Goal: Task Accomplishment & Management: Complete application form

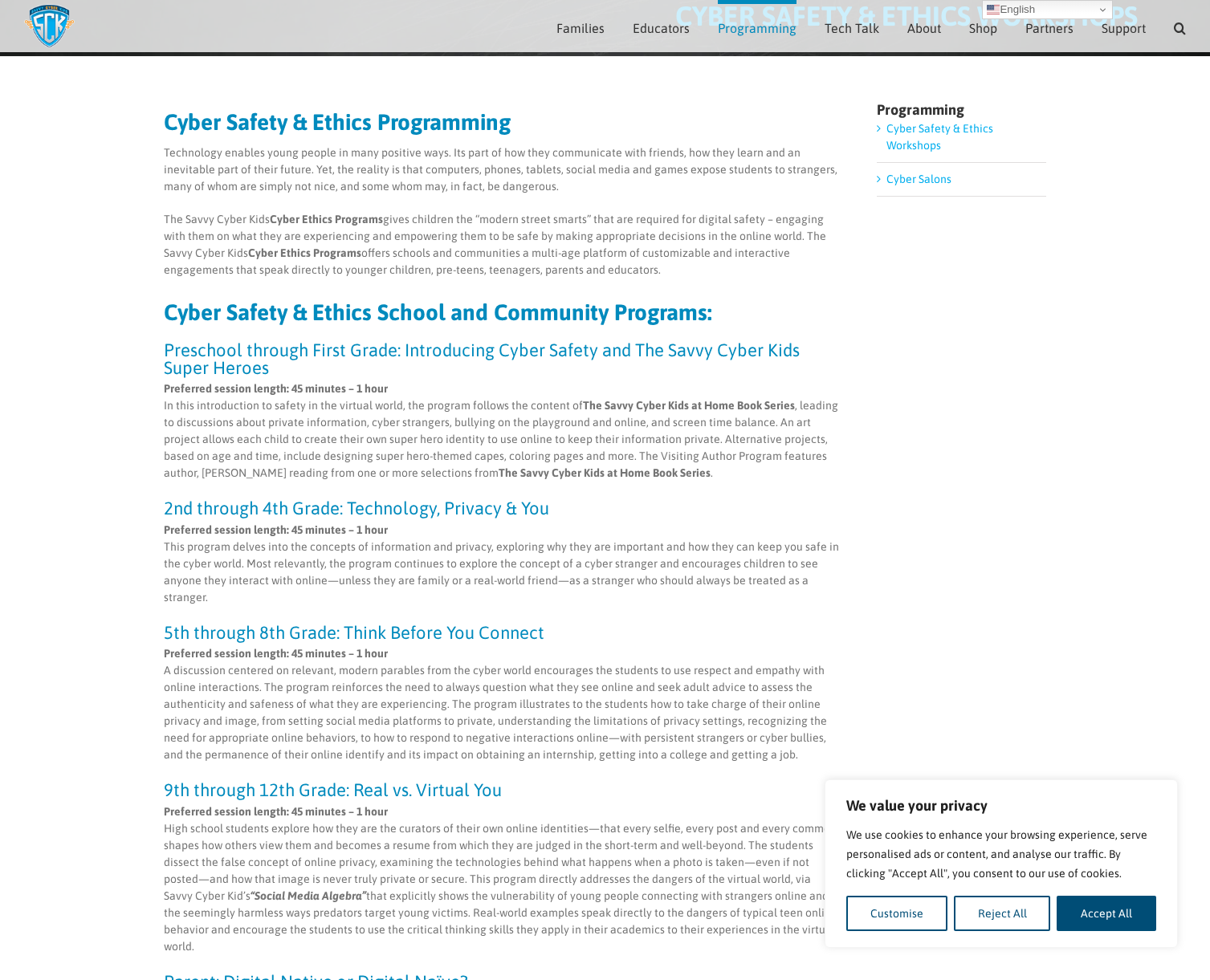
scroll to position [160, 0]
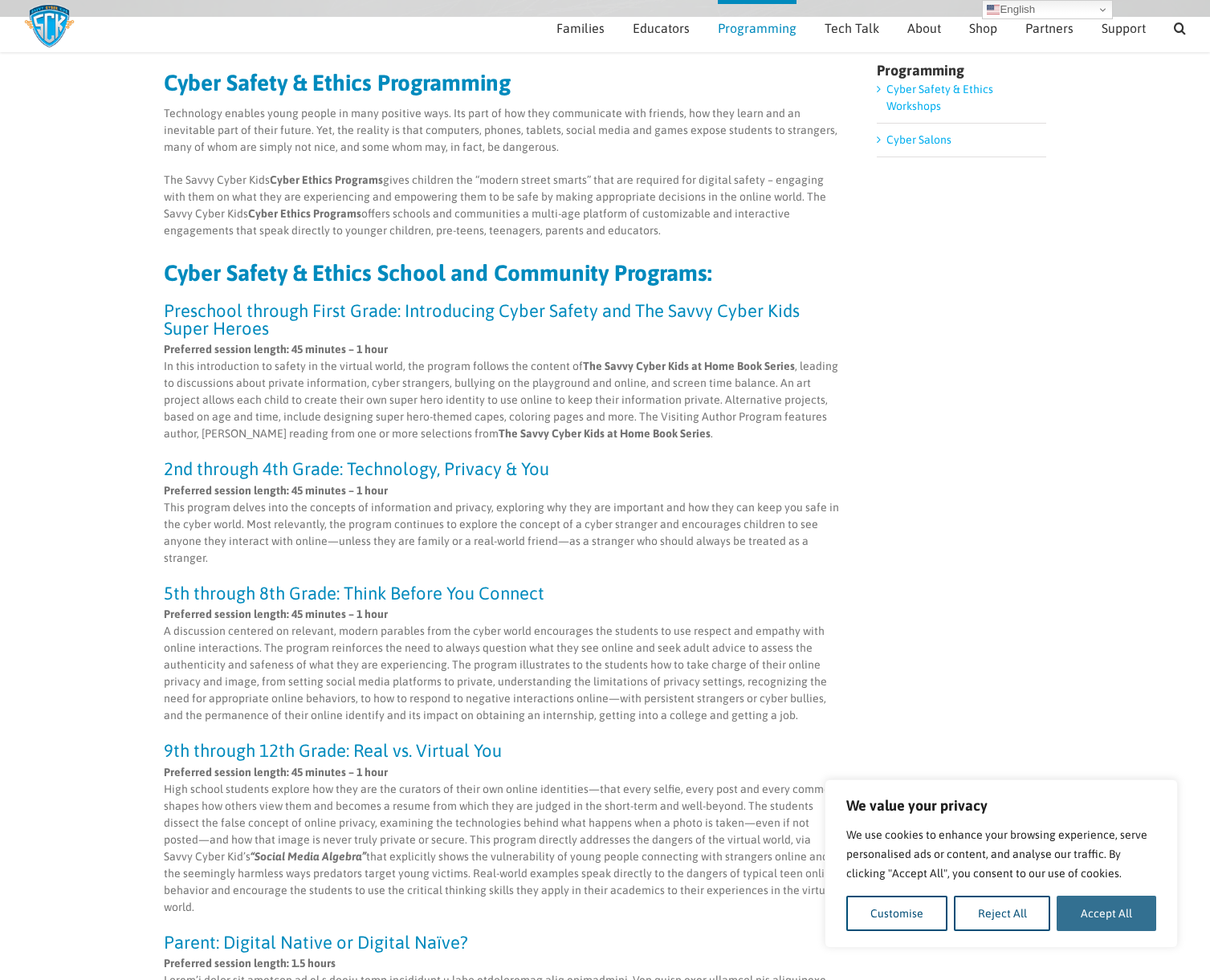
click at [1118, 921] on button "Accept All" at bounding box center [1106, 914] width 100 height 36
checkbox input "true"
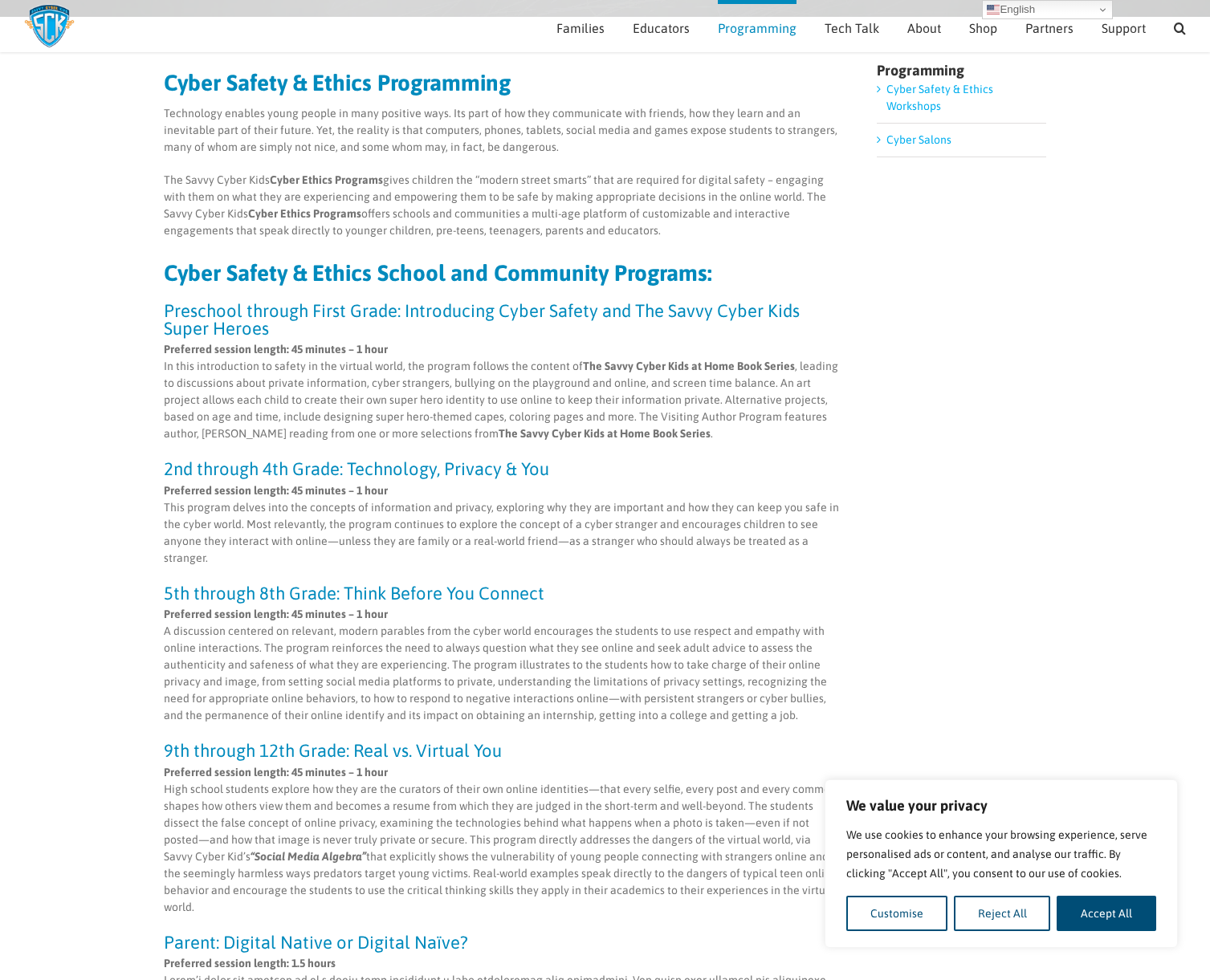
checkbox input "true"
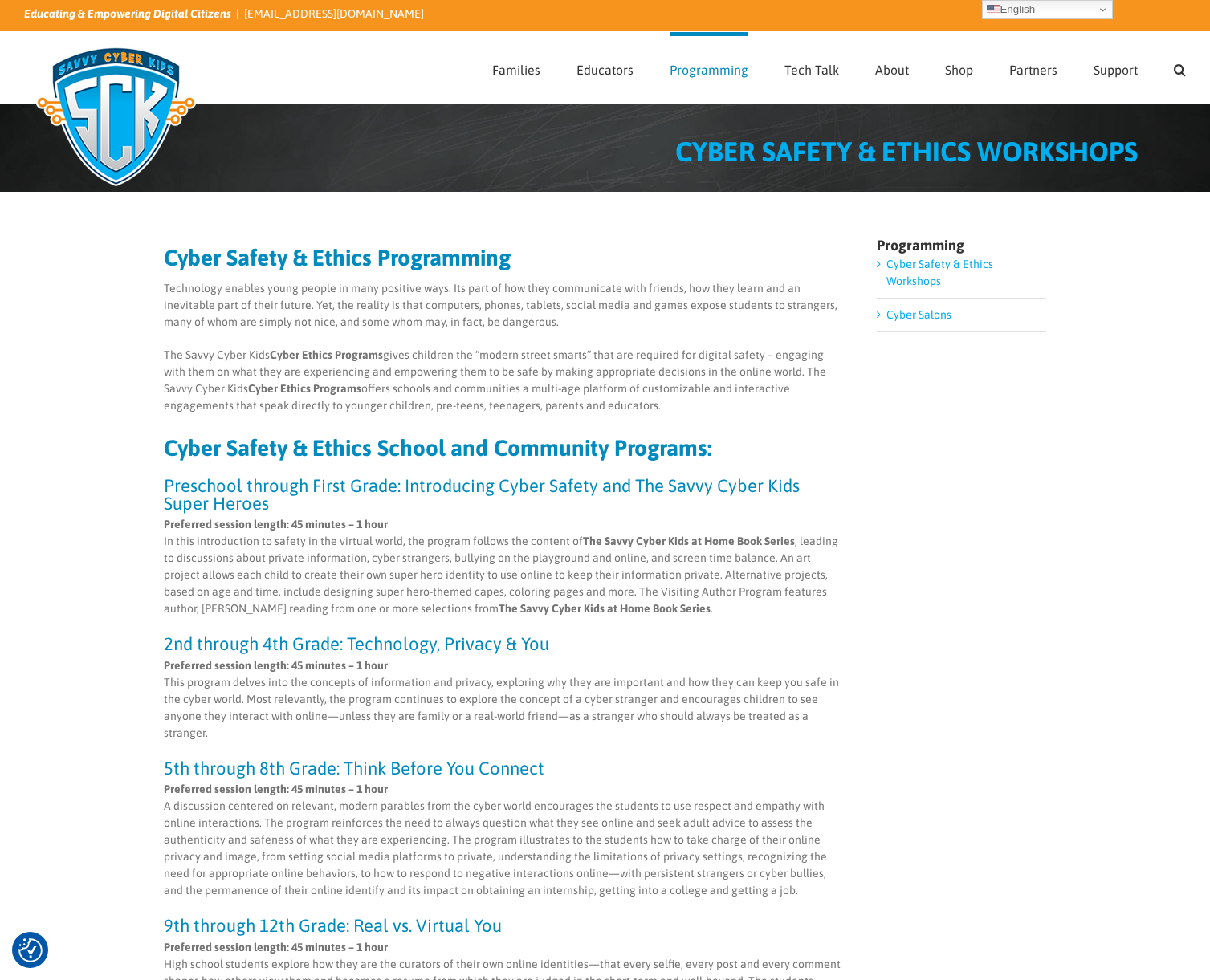
scroll to position [0, 0]
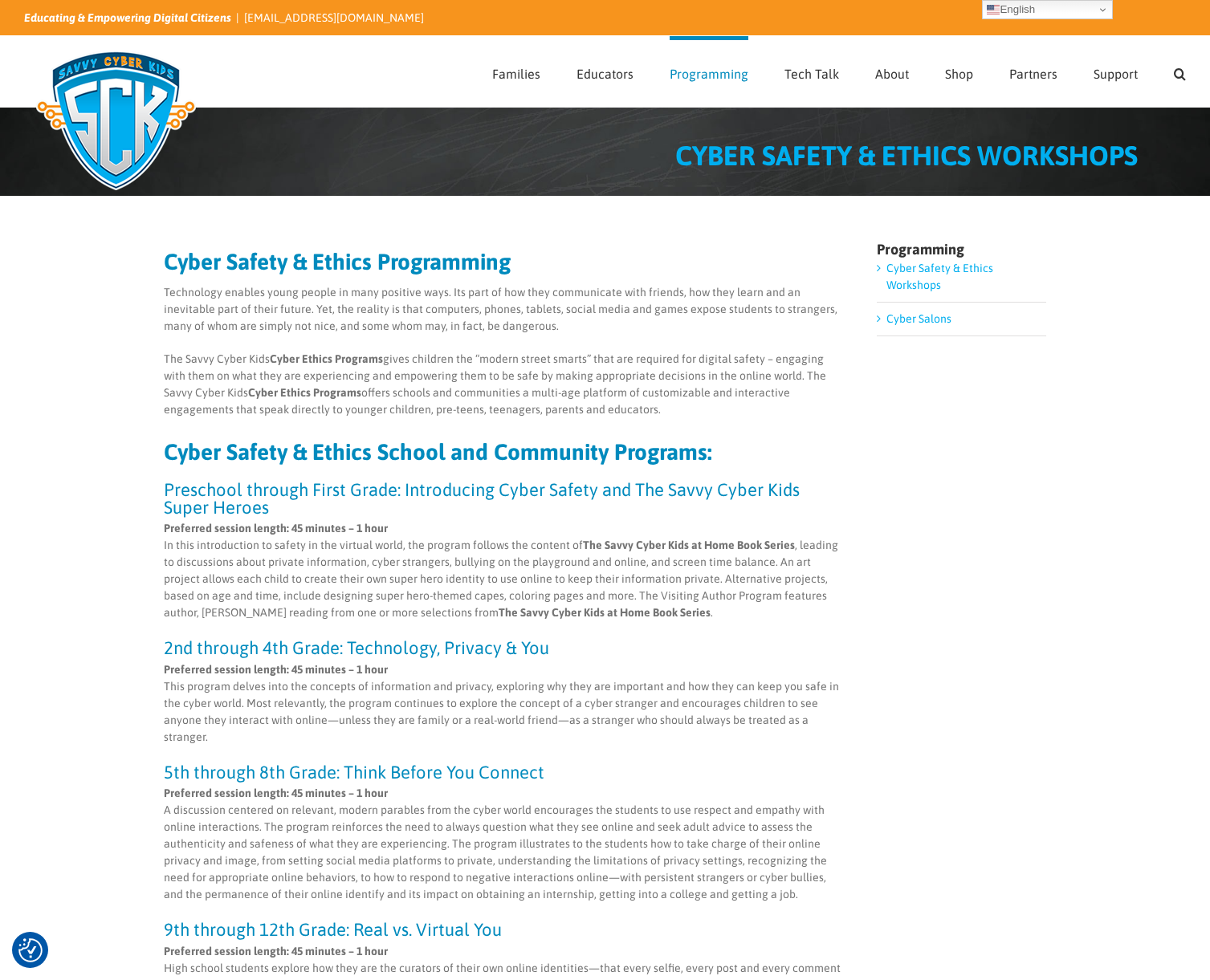
click at [307, 380] on p "The Savvy Cyber Kids Cyber Ethics Programs gives children the “modern street sm…" at bounding box center [503, 384] width 679 height 67
click at [309, 491] on h3 "Preschool through First Grade: Introducing Cyber Safety and The Savvy Cyber Kid…" at bounding box center [503, 499] width 679 height 36
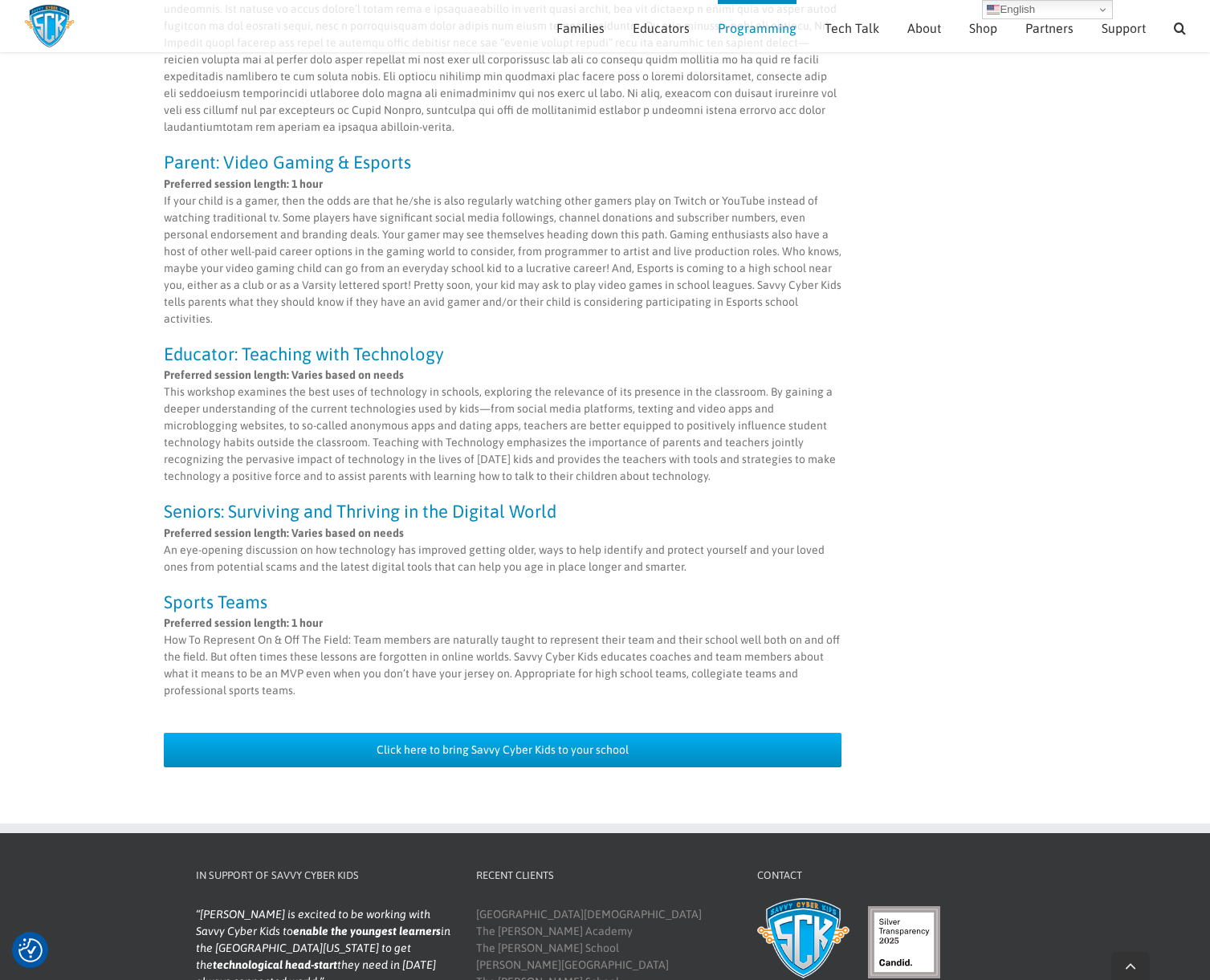
scroll to position [1342, 0]
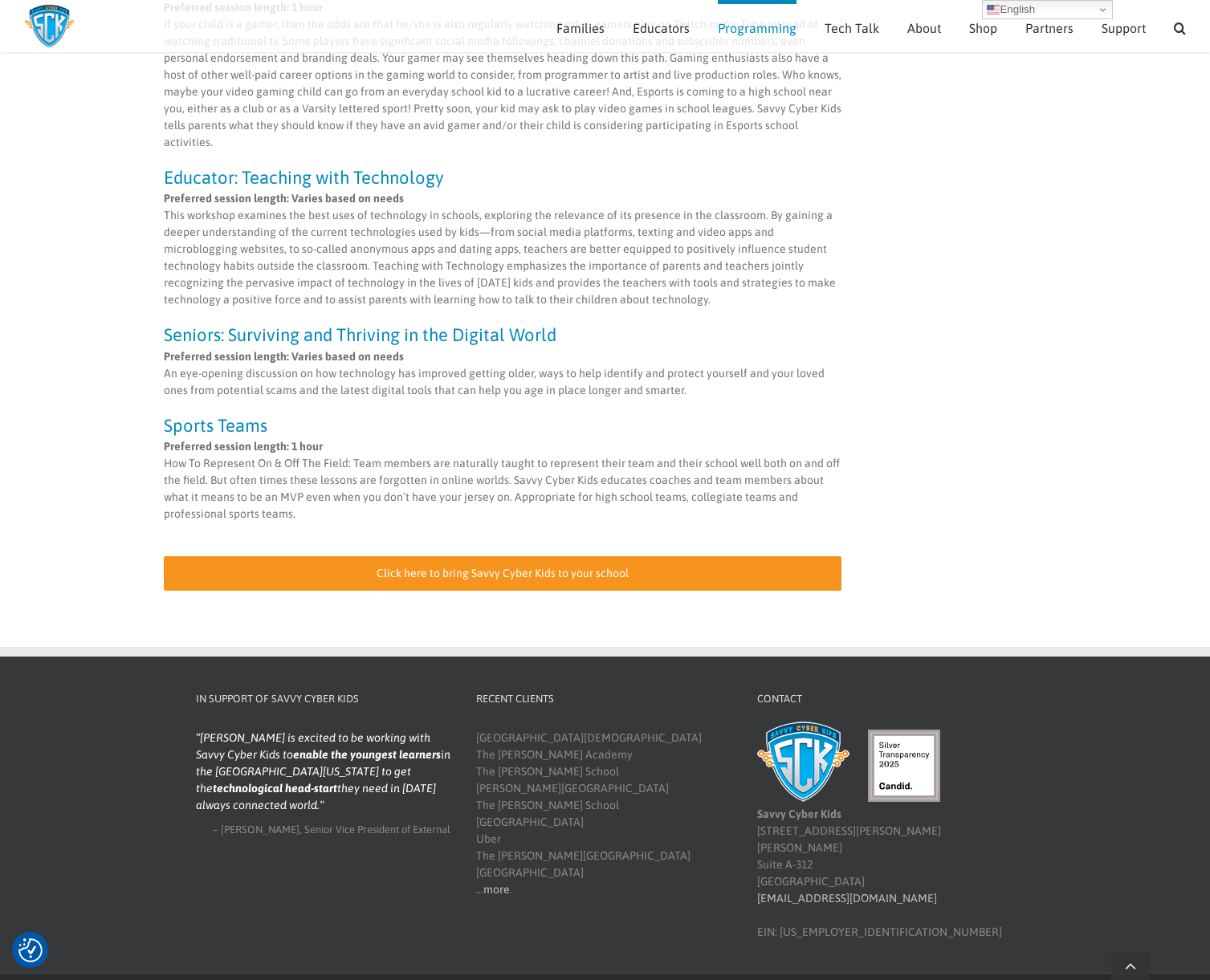
click at [538, 556] on link "Click here to bring Savvy Cyber Kids to your school" at bounding box center [503, 573] width 679 height 35
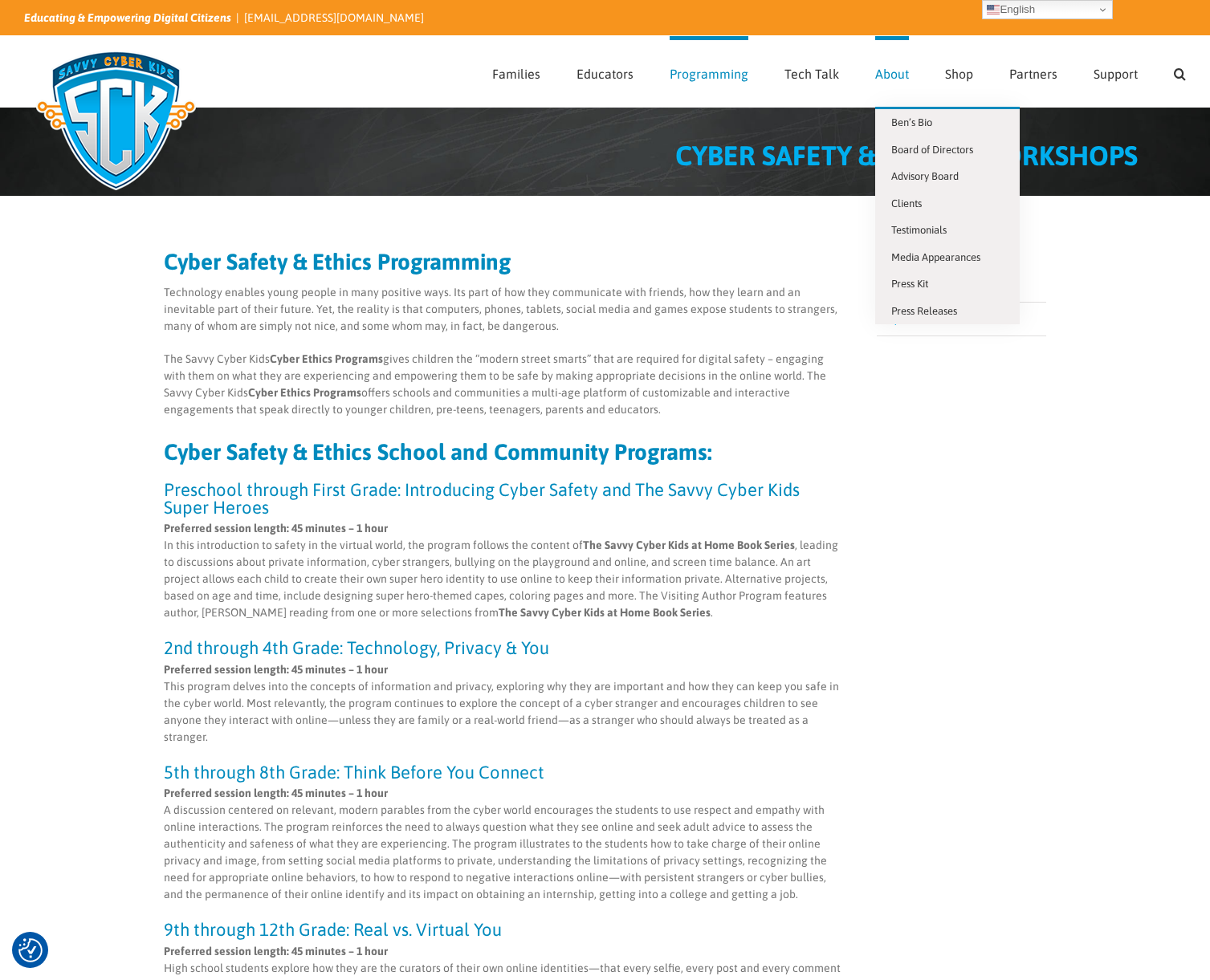
click at [895, 74] on span "About" at bounding box center [892, 73] width 34 height 13
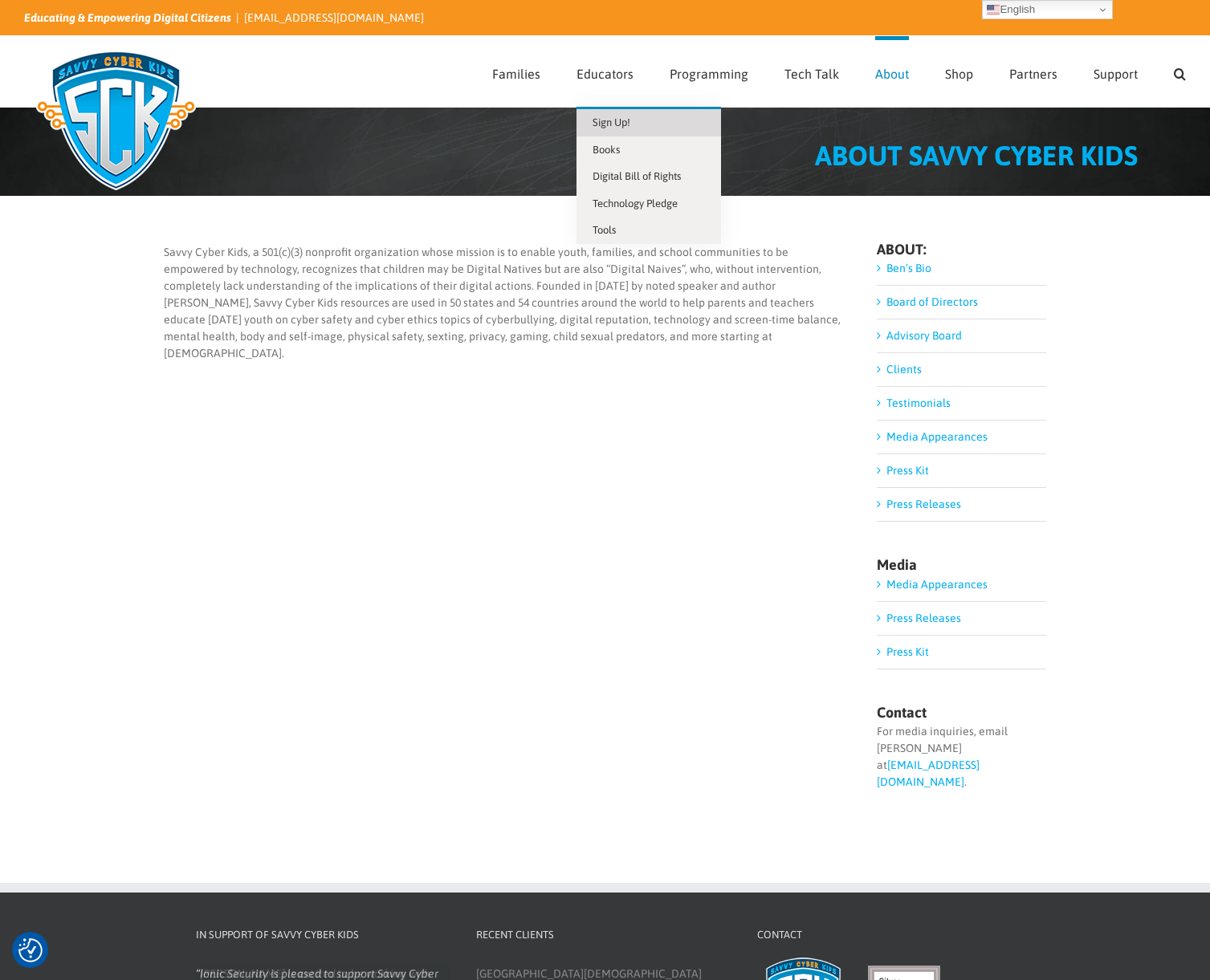
click at [624, 123] on span "Sign Up!" at bounding box center [611, 122] width 38 height 12
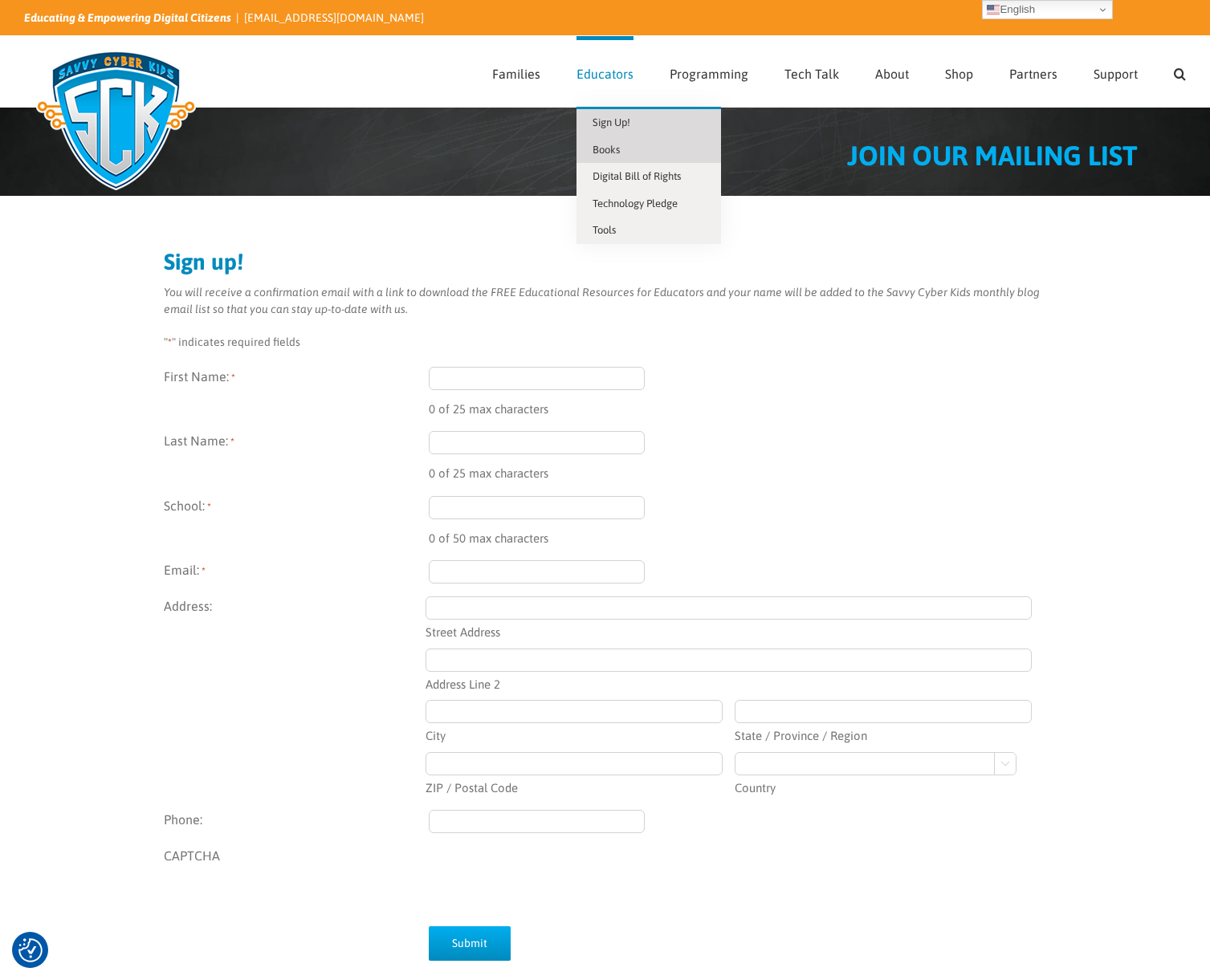
click at [620, 142] on link "Books" at bounding box center [649, 150] width 144 height 28
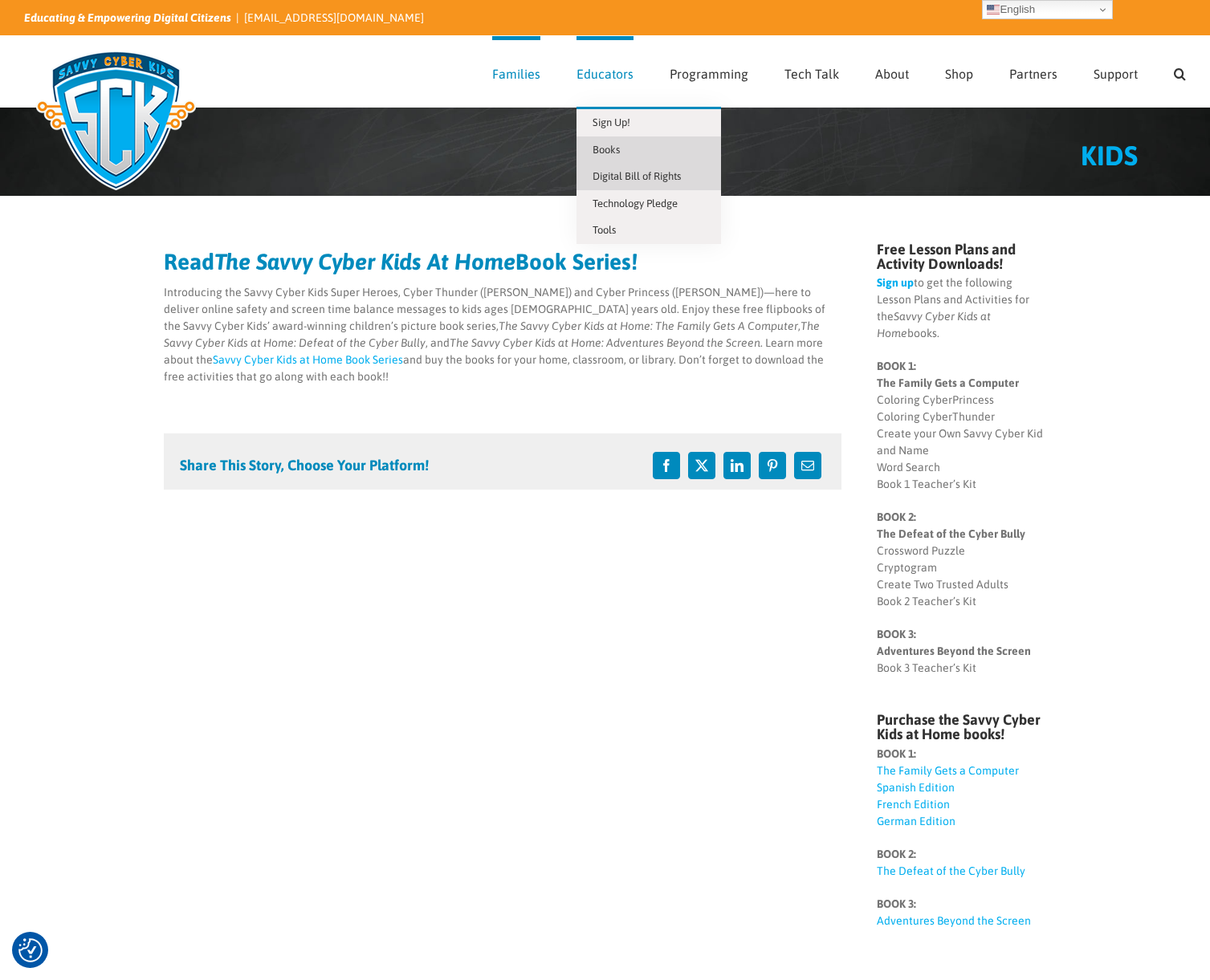
click at [643, 181] on span "Digital Bill of Rights" at bounding box center [636, 176] width 88 height 12
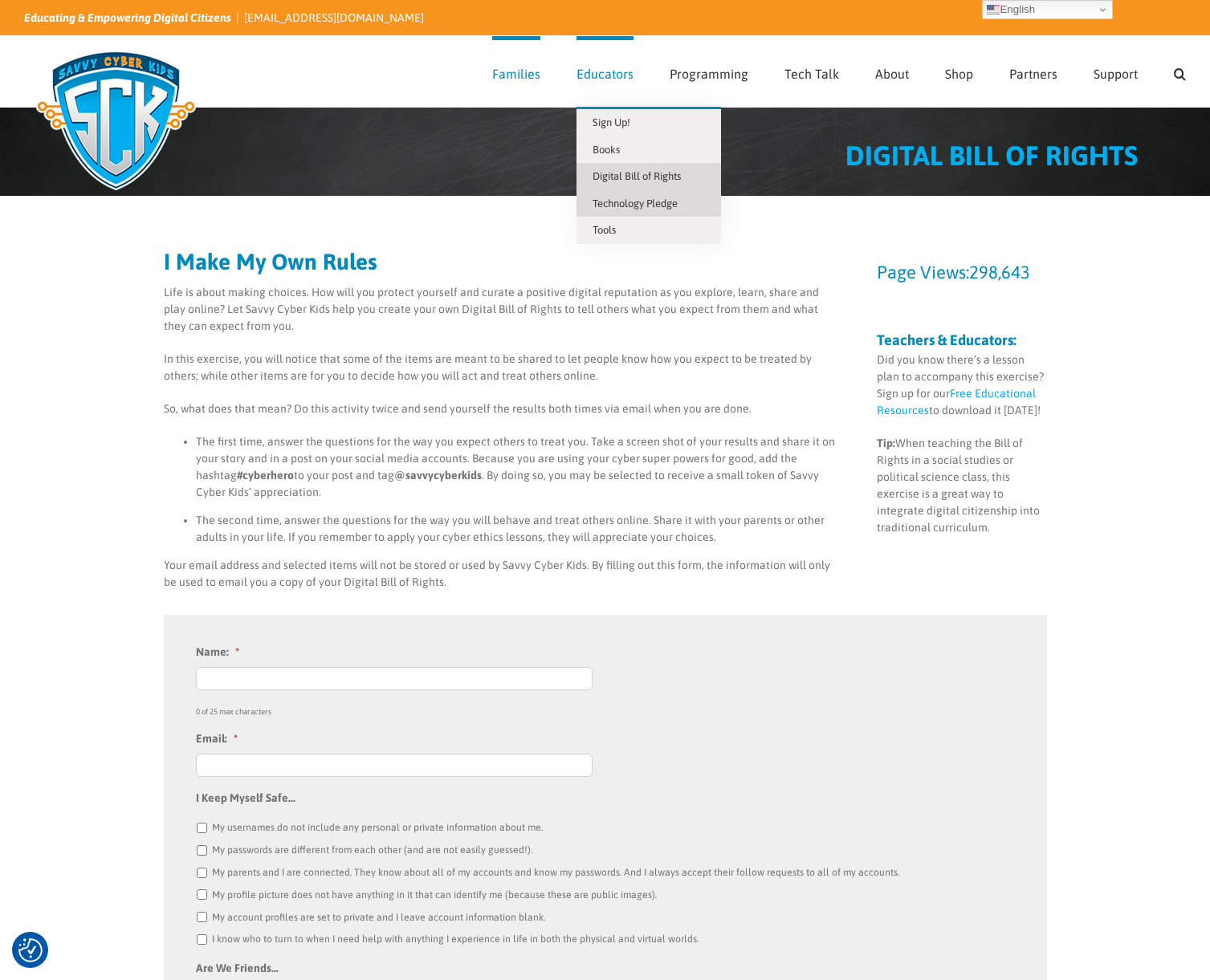
click at [644, 204] on span "Technology Pledge" at bounding box center [635, 204] width 85 height 12
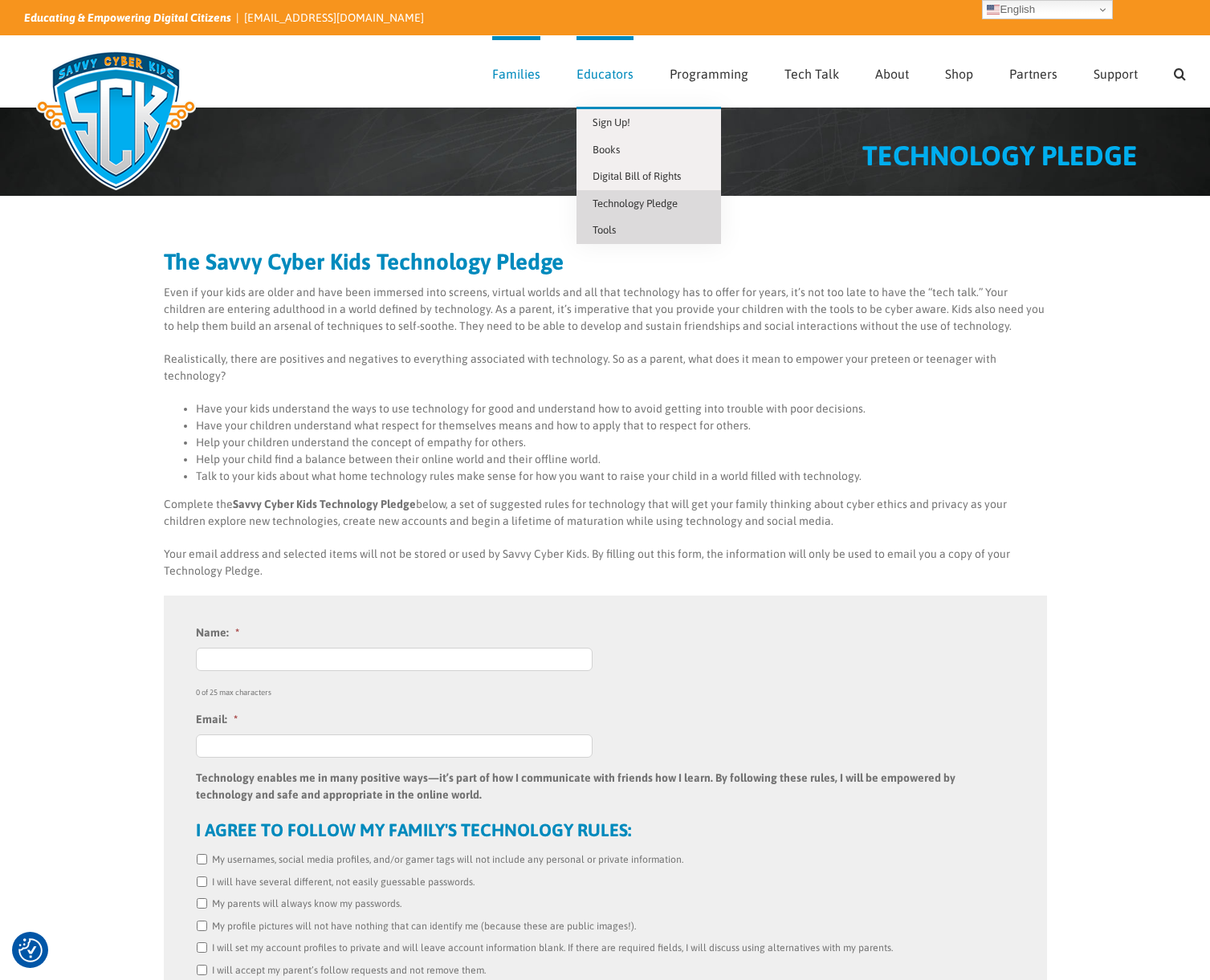
click at [628, 227] on link "Tools" at bounding box center [649, 230] width 144 height 28
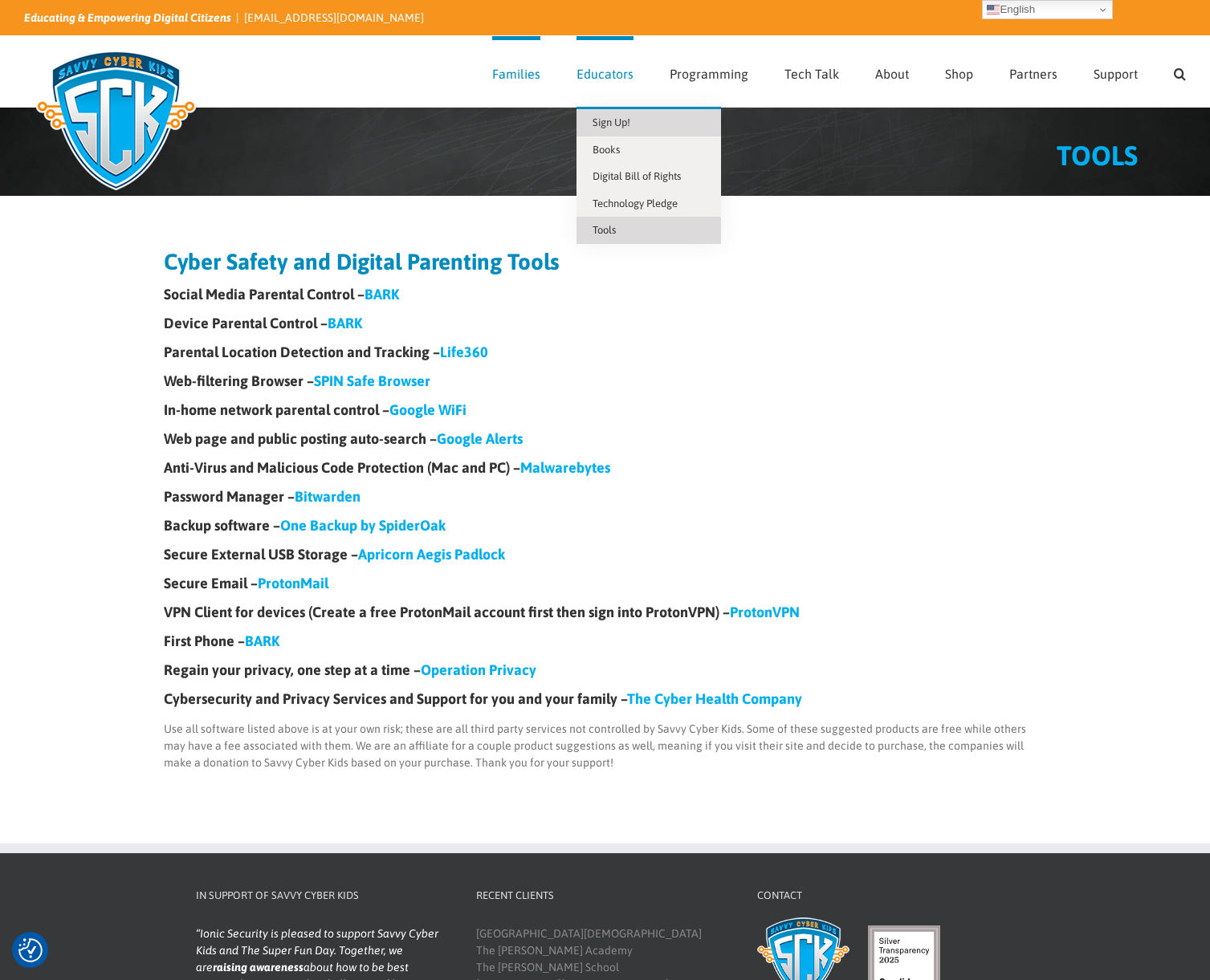
click at [611, 115] on link "Sign Up!" at bounding box center [649, 123] width 144 height 28
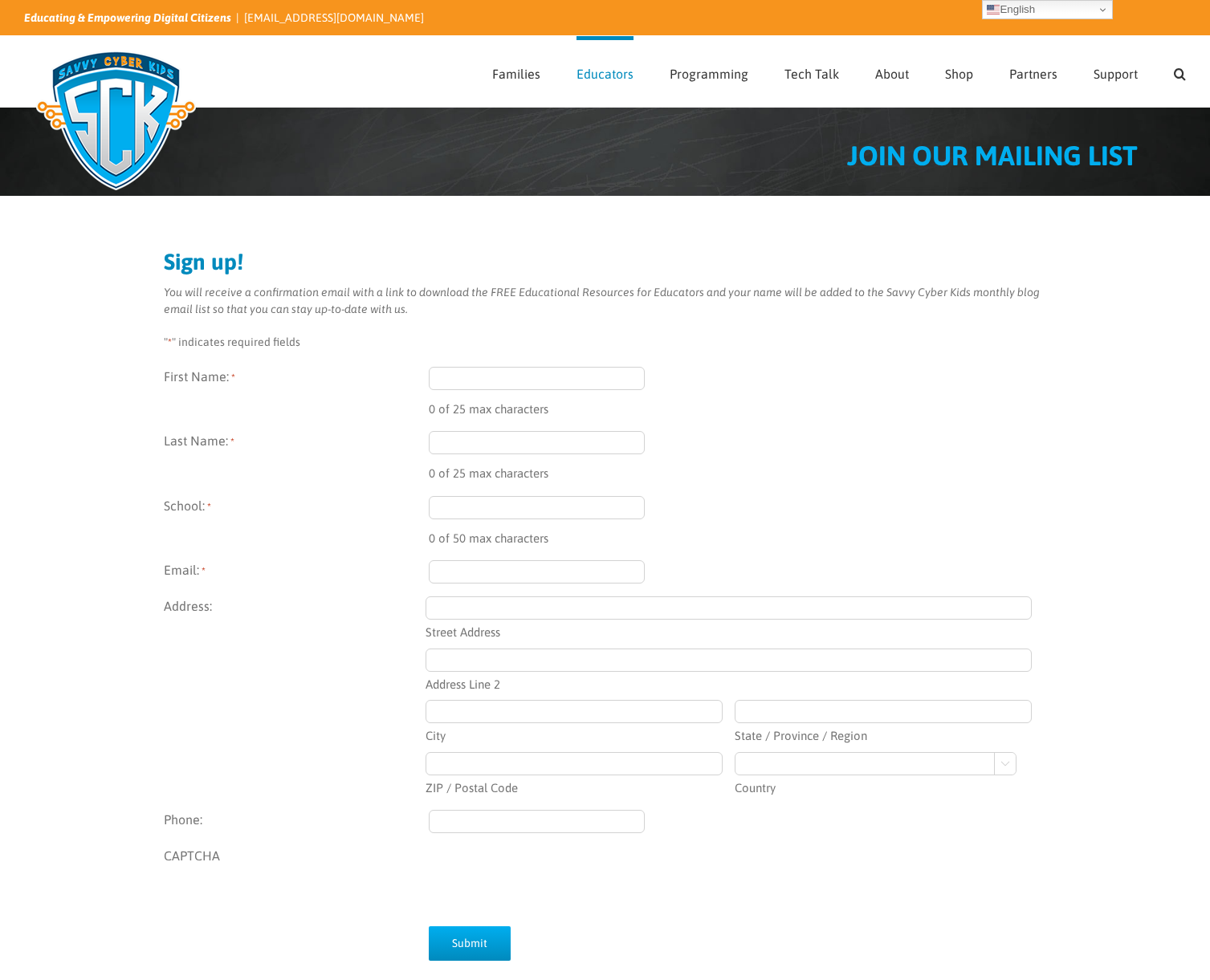
click at [487, 376] on input "First Name: *" at bounding box center [536, 378] width 216 height 24
type input "[PERSON_NAME]"
type input "[GEOGRAPHIC_DATA]"
type input "stephen.beck@jefferson.kyschools.us"
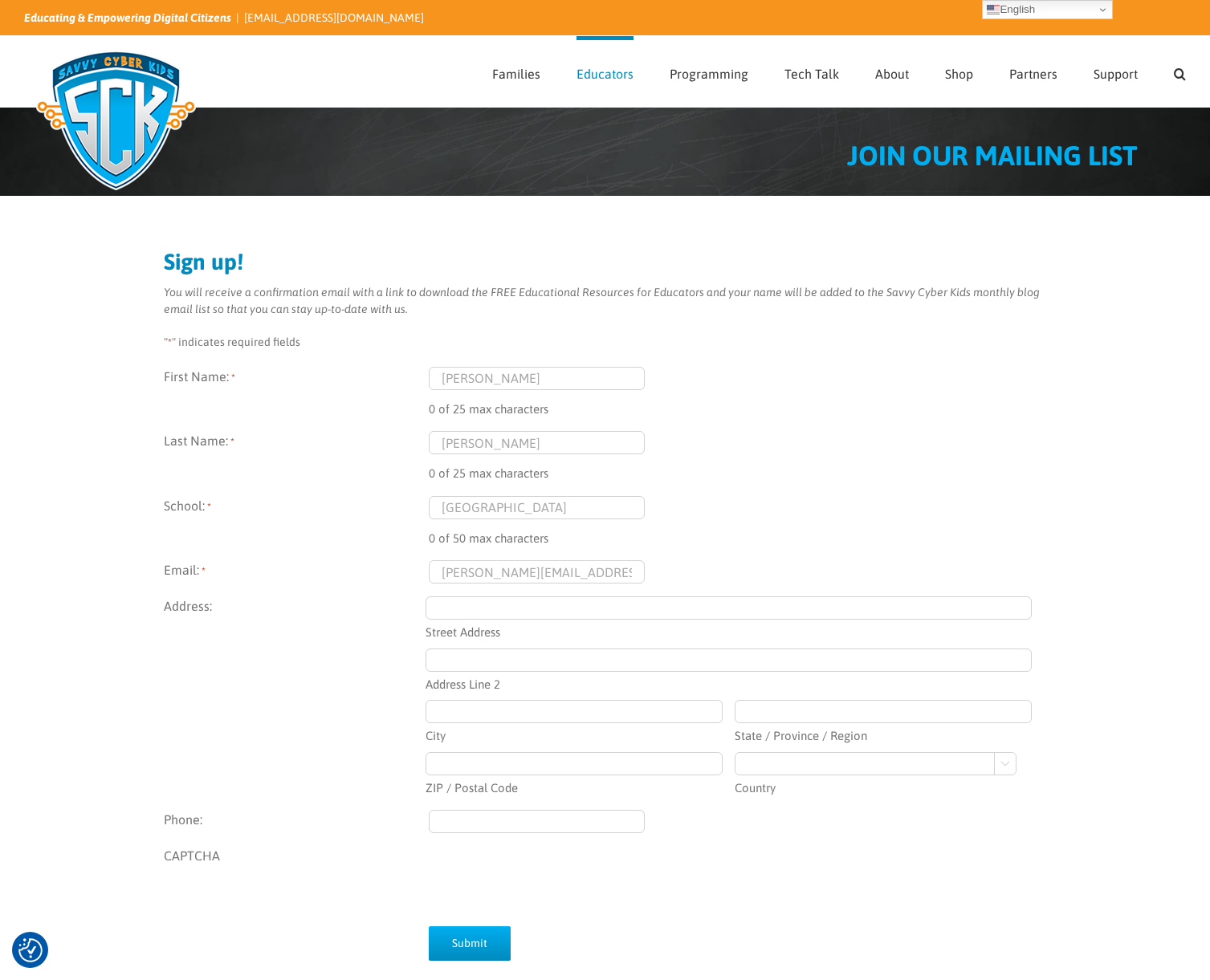
type input "3001 Crittenden Drive, Building 6"
type input "Louisville"
type input "Kentucky"
type input "40229"
select select "United States"
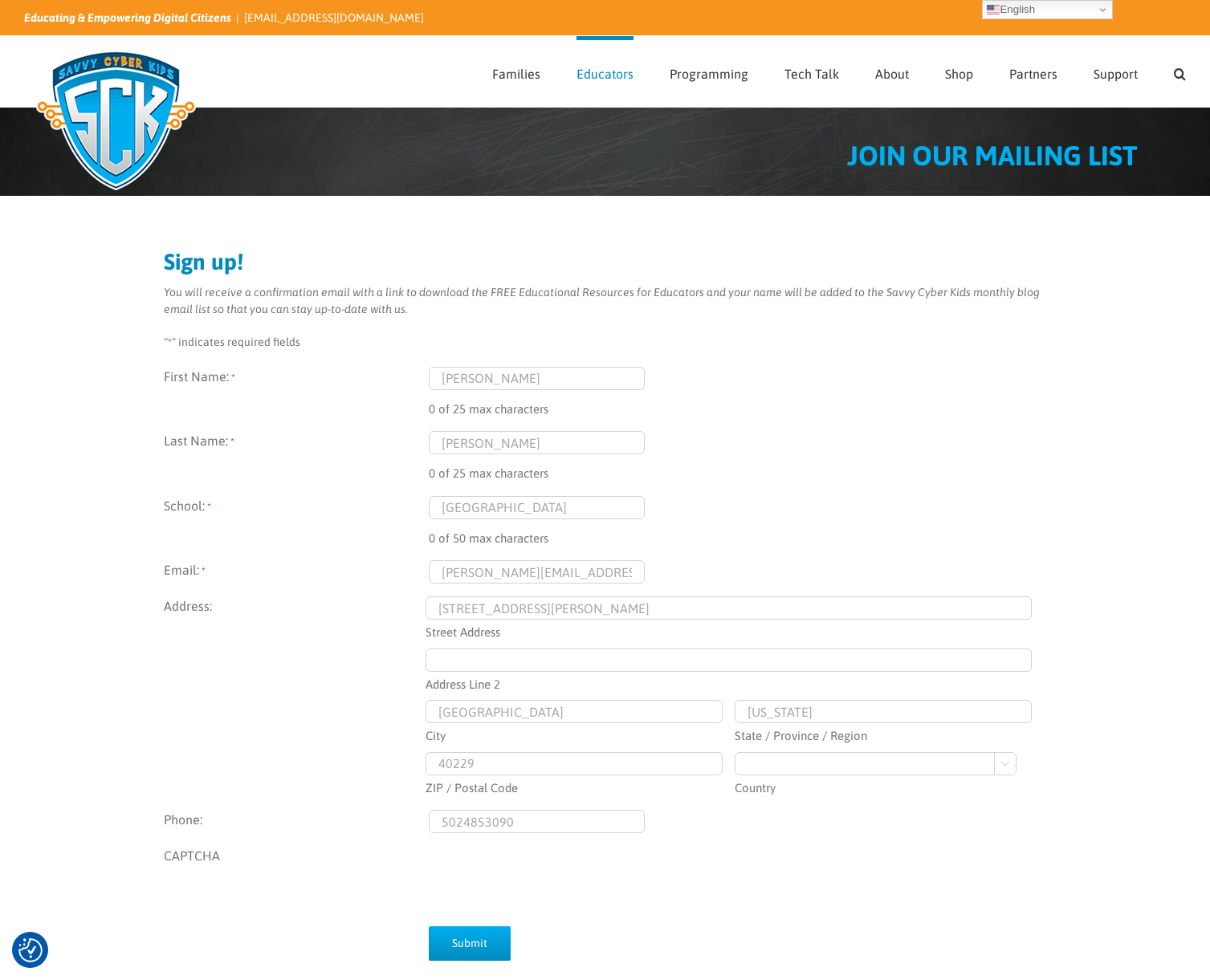
type input "(502) 485-3090"
drag, startPoint x: 624, startPoint y: 504, endPoint x: 672, endPoint y: 510, distance: 48.4
click at [624, 504] on input "Jefferson County Public Schools" at bounding box center [536, 508] width 216 height 24
click at [871, 480] on div "4 of 25 max characters" at bounding box center [738, 468] width 618 height 29
click at [619, 572] on input "stephen.beck@jefferson.kyschools.us" at bounding box center [536, 572] width 216 height 24
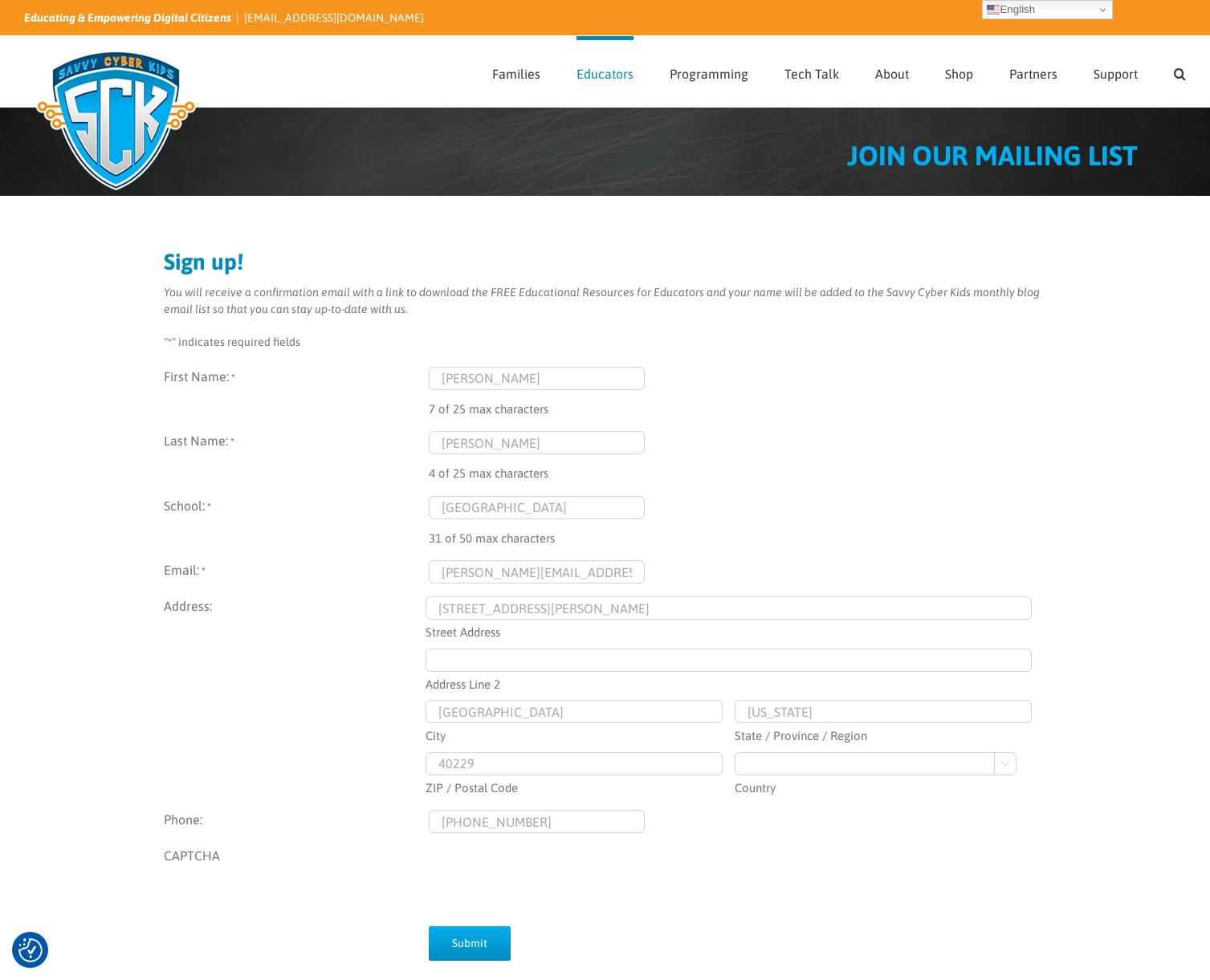
scroll to position [0, 20]
click at [796, 527] on div "31 of 50 max characters" at bounding box center [738, 533] width 618 height 29
drag, startPoint x: 627, startPoint y: 610, endPoint x: 570, endPoint y: 609, distance: 57.0
click at [570, 609] on input "3001 Crittenden Drive, Building 6" at bounding box center [729, 609] width 606 height 24
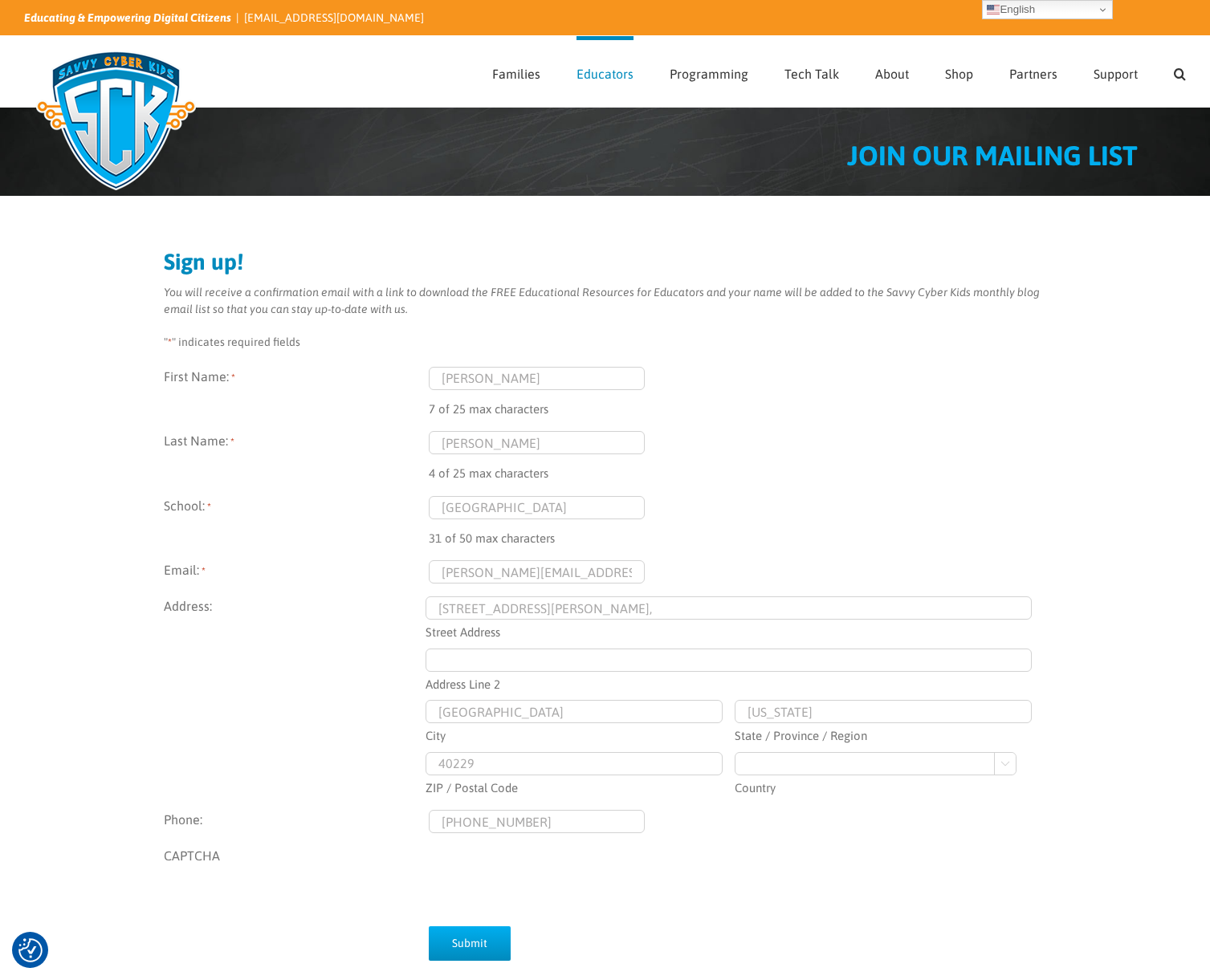
type input "3001 Crittenden Drive,"
click at [452, 663] on input "Address Line 2" at bounding box center [729, 661] width 606 height 24
paste input "Building 6"
type input "Building 6"
click at [590, 612] on input "3001 Crittenden Drive," at bounding box center [729, 609] width 606 height 24
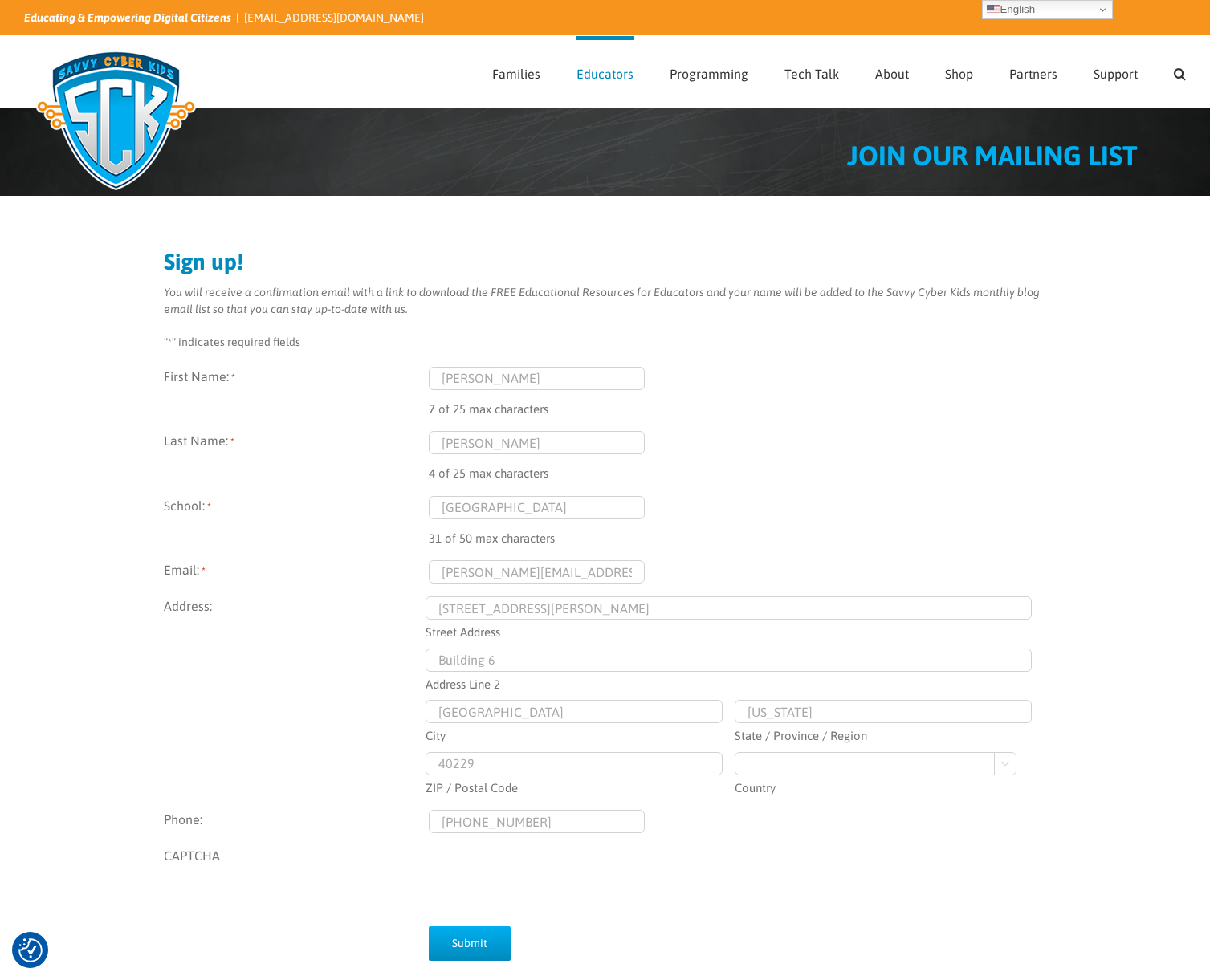
type input "3001 Crittenden Drive"
click at [823, 512] on div "Jefferson County Public Schools 31 of 50 max characters" at bounding box center [738, 522] width 618 height 52
click at [617, 575] on input "stephen.beck@jefferson.kyschools.us" at bounding box center [536, 572] width 216 height 24
click at [806, 508] on div "Jefferson County Public Schools 31 of 50 max characters" at bounding box center [738, 522] width 618 height 52
click at [628, 506] on input "Jefferson County Public Schools" at bounding box center [536, 508] width 216 height 24
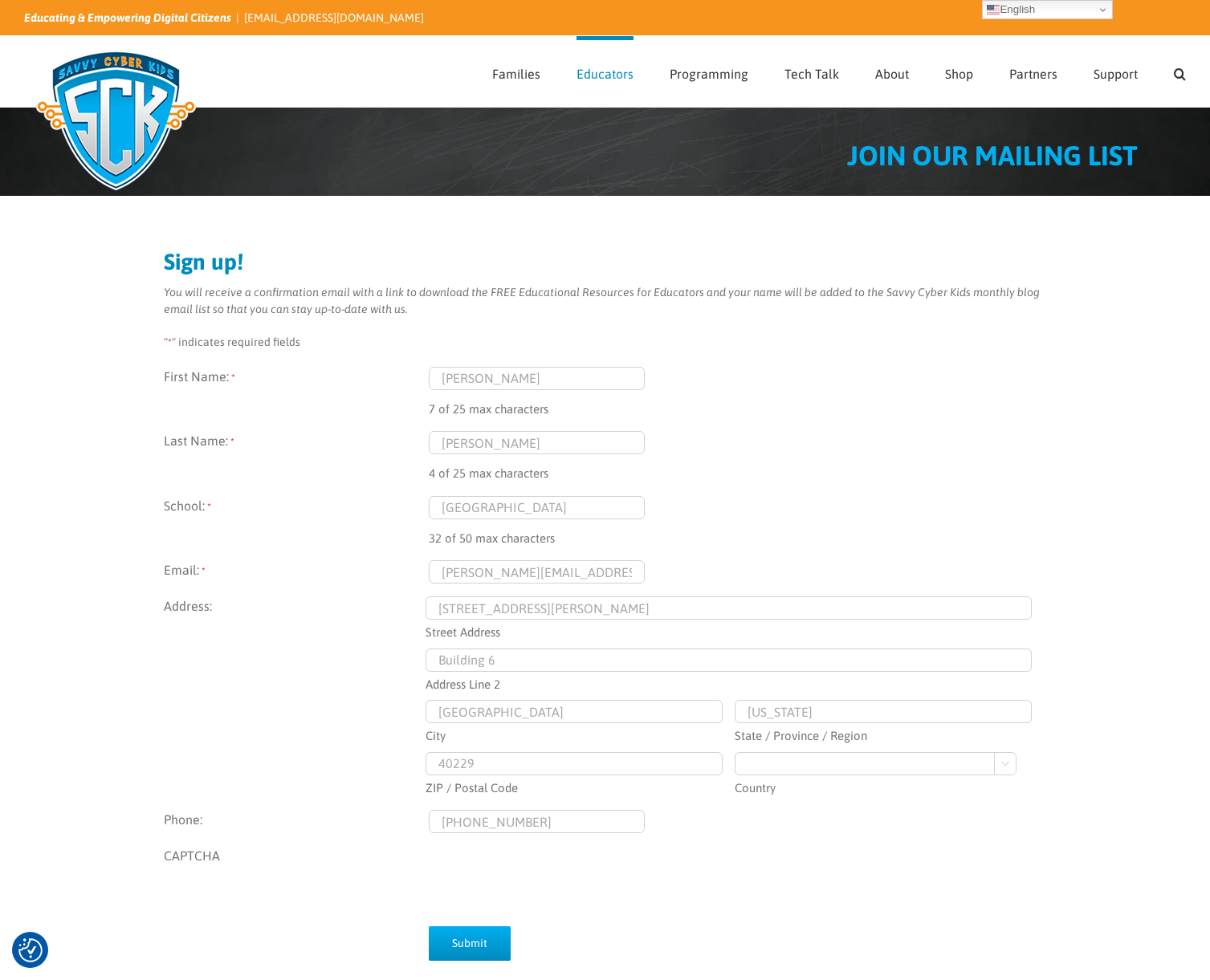
type input "Jefferson County Public Schools"
click at [881, 466] on div "4 of 25 max characters" at bounding box center [738, 468] width 618 height 29
click at [487, 438] on input "Beck" at bounding box center [536, 443] width 216 height 24
type input "Beck"
click at [509, 377] on input "Stephen" at bounding box center [536, 378] width 216 height 24
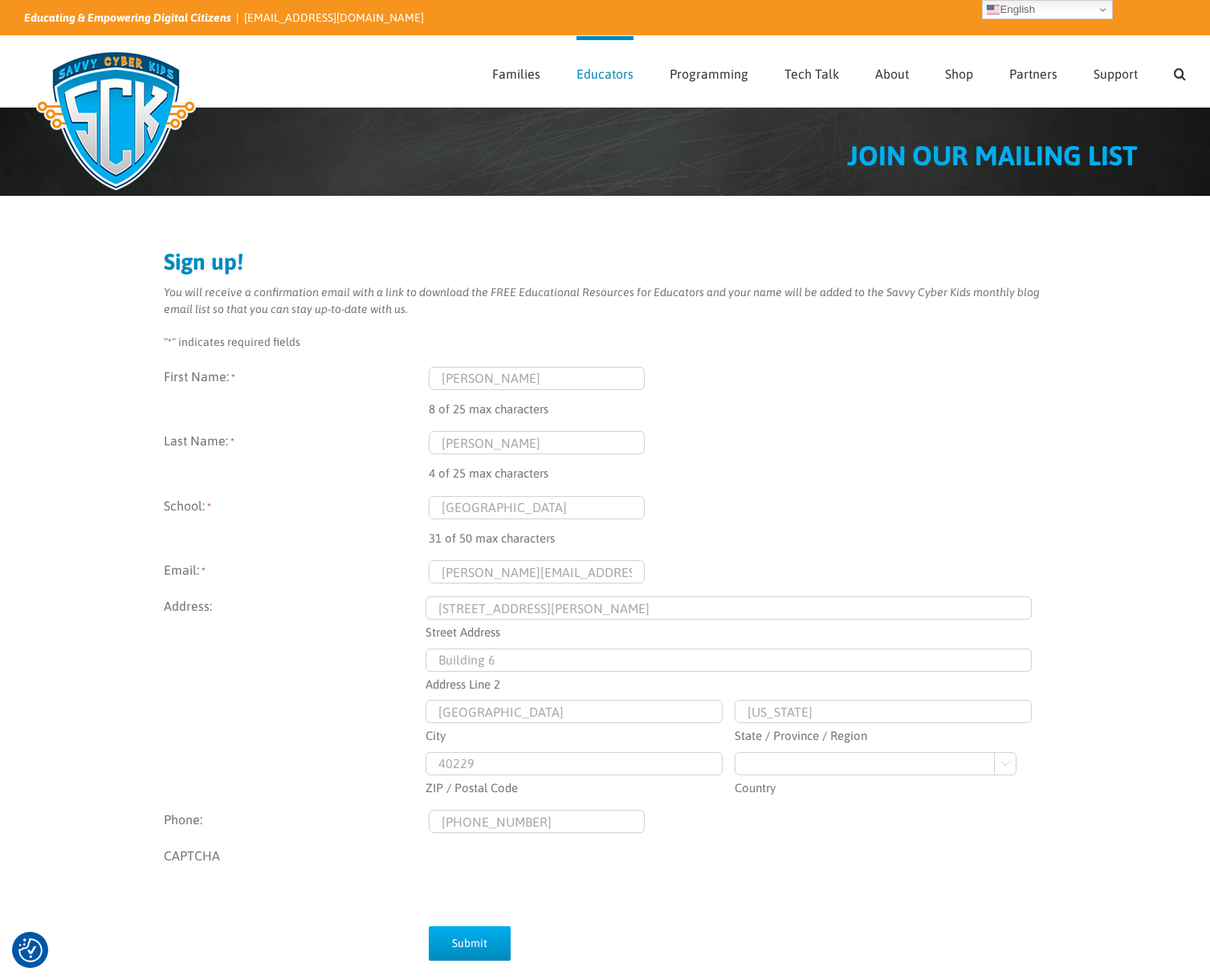
type input "Stephen"
click at [1018, 400] on div "7 of 25 max characters" at bounding box center [738, 404] width 618 height 29
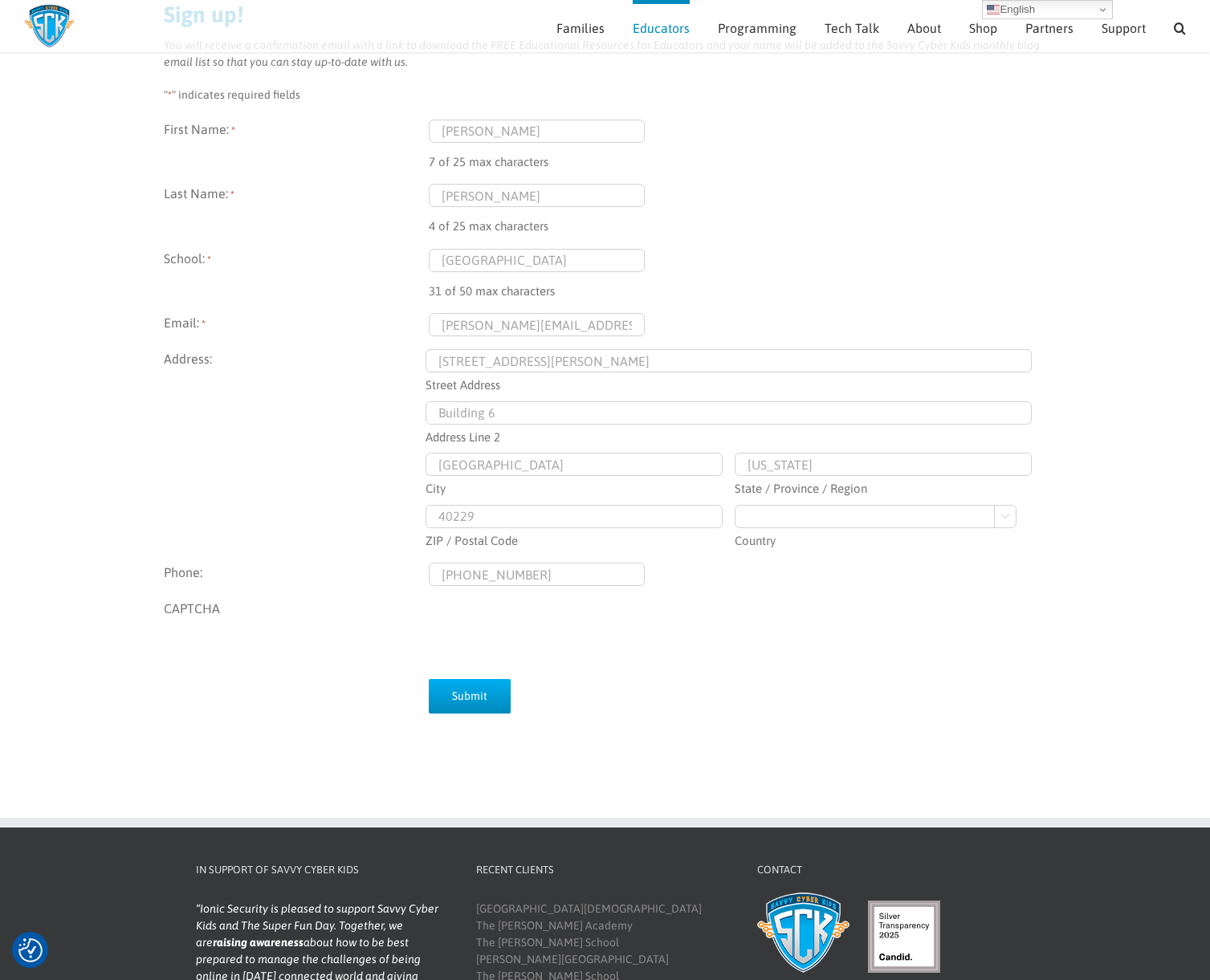
scroll to position [227, 0]
click at [504, 467] on input "Louisville" at bounding box center [574, 465] width 297 height 24
type input "Louisville"
click at [1092, 464] on div "Sign up! You will receive a confirmation email with a link to download the FREE…" at bounding box center [605, 368] width 1210 height 839
click at [896, 469] on input "Kentucky" at bounding box center [883, 465] width 297 height 24
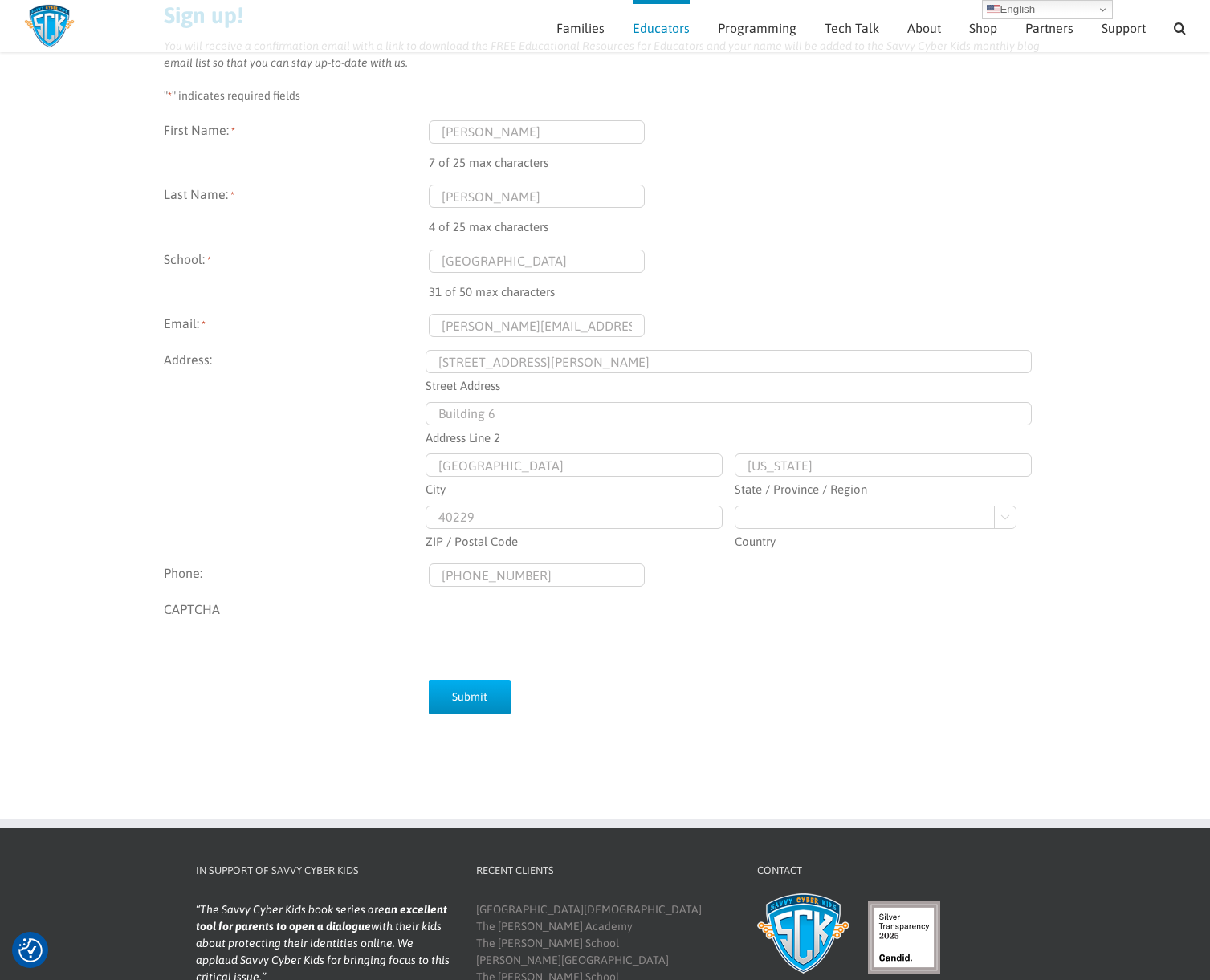
type input "Kentucky"
click at [1103, 423] on div "Sign up! You will receive a confirmation email with a link to download the FREE…" at bounding box center [605, 368] width 1210 height 839
drag, startPoint x: 463, startPoint y: 517, endPoint x: 504, endPoint y: 512, distance: 41.3
click at [471, 516] on input "40229" at bounding box center [574, 518] width 297 height 24
click at [747, 882] on div "Educating & Empowering Digital Citizens | info@savvycyberkids.org Search for: …" at bounding box center [605, 488] width 1210 height 1430
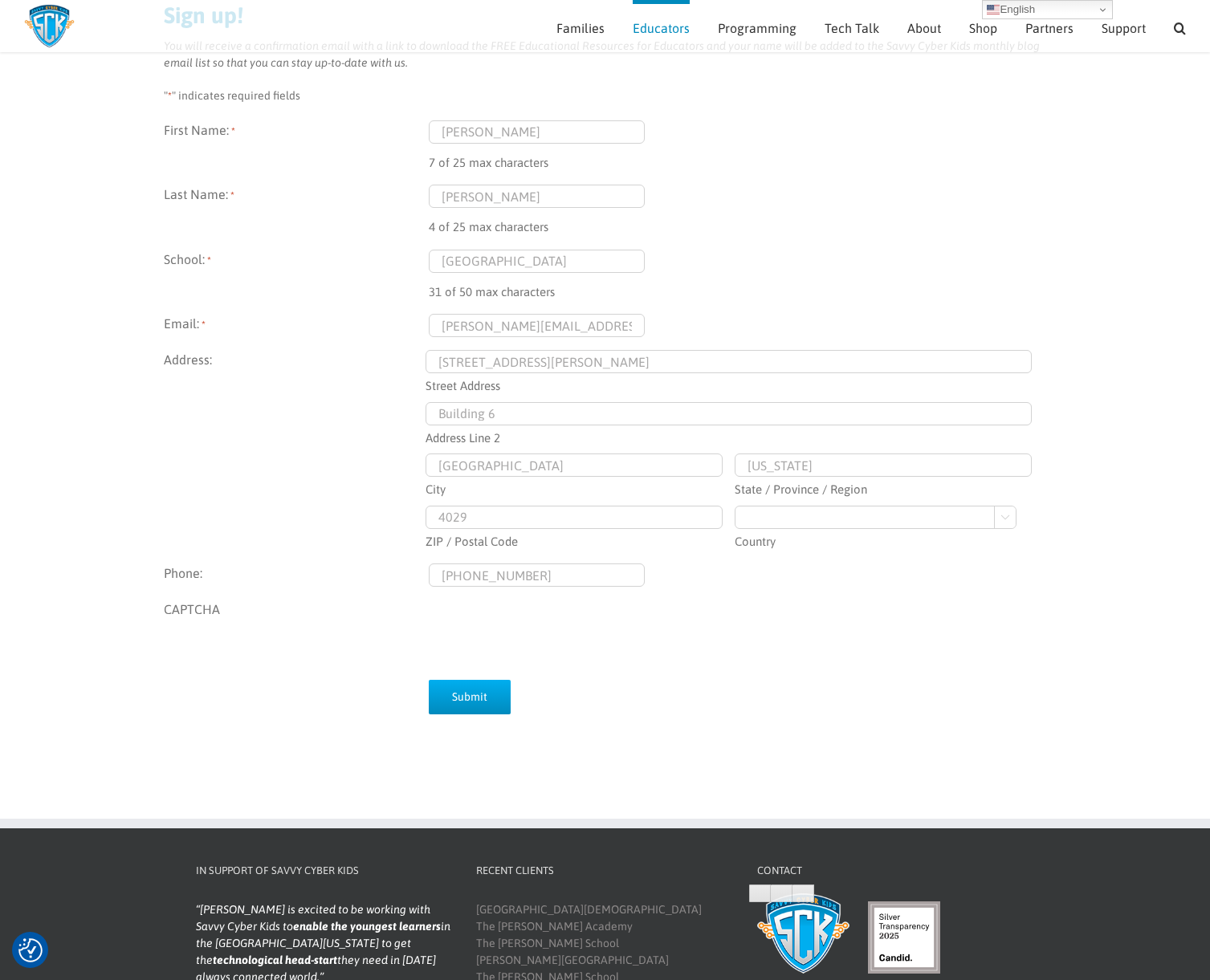
click at [469, 517] on input "4029" at bounding box center [574, 518] width 297 height 24
click at [456, 518] on input "4029" at bounding box center [574, 518] width 297 height 24
type input "40209"
click at [804, 599] on div "First Name: * Stephen 7 of 25 max characters Last Name: * Beck 4 of 25 max char…" at bounding box center [605, 391] width 883 height 542
click at [830, 511] on select "Afghanistan Albania Algeria American Samoa Andorra Angola Anguilla Antarctica A…" at bounding box center [875, 518] width 282 height 24
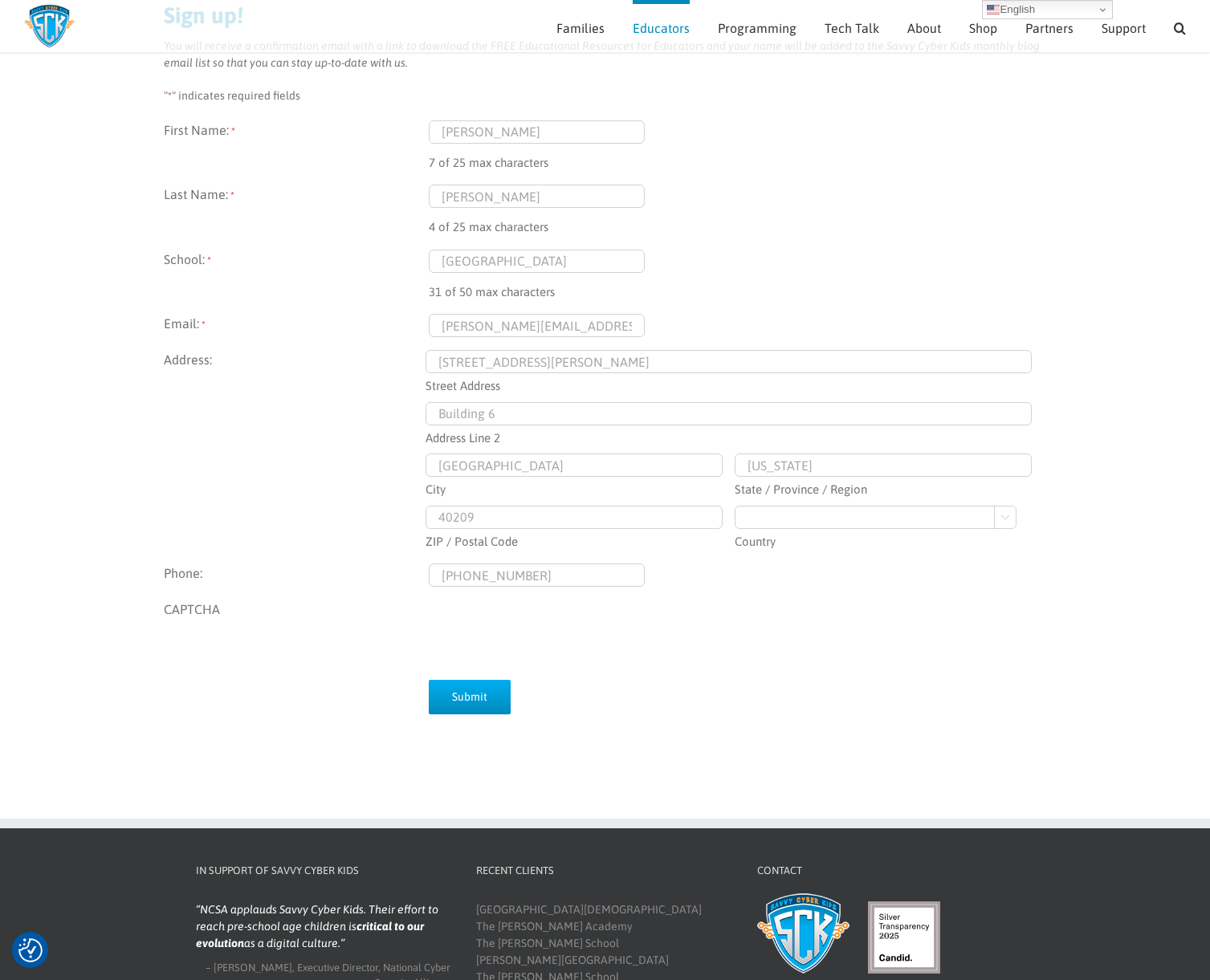
click at [735, 506] on select "Afghanistan Albania Algeria American Samoa Andorra Angola Anguilla Antarctica A…" at bounding box center [875, 518] width 282 height 24
click at [778, 705] on div "Submit" at bounding box center [605, 694] width 883 height 55
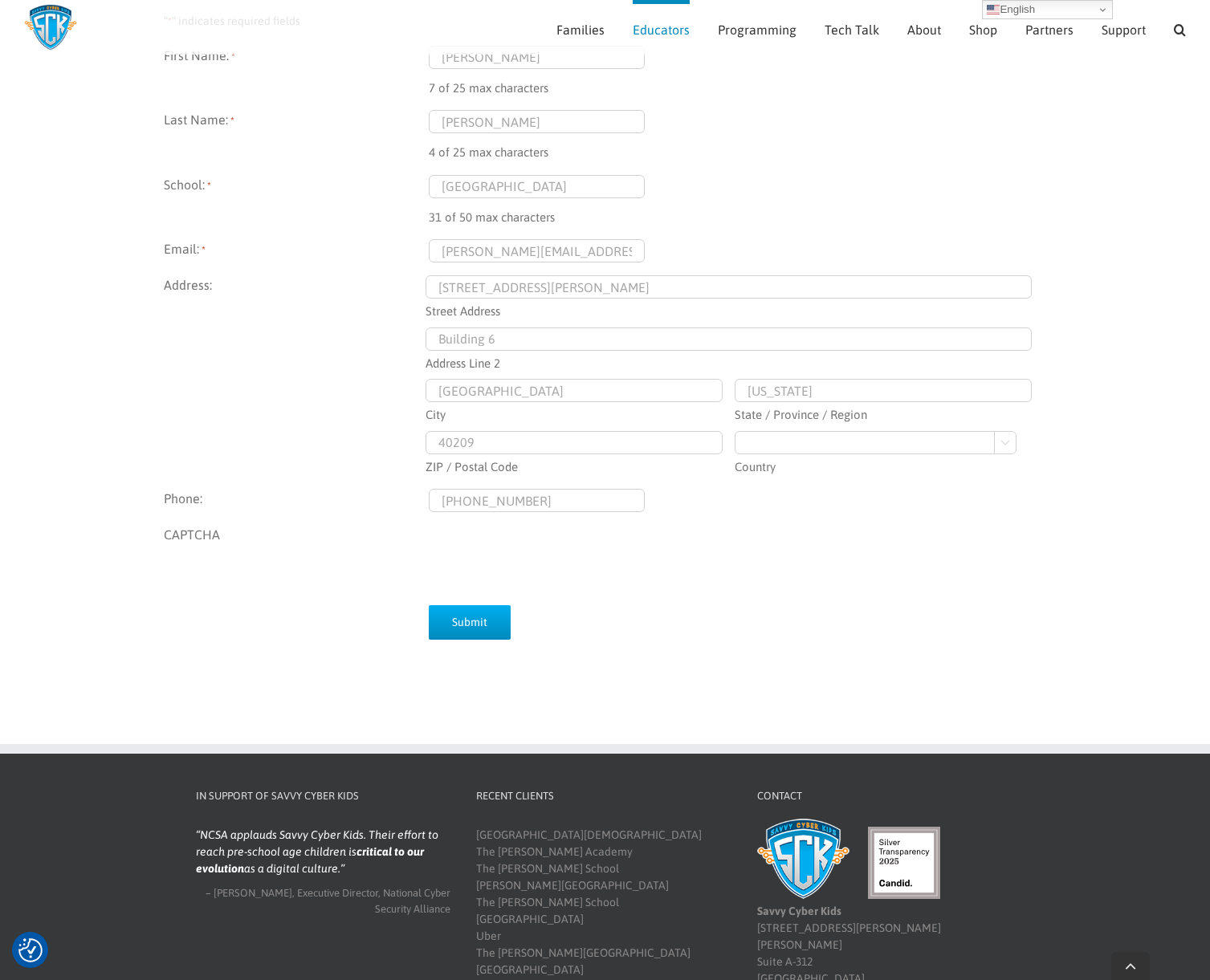
scroll to position [303, 0]
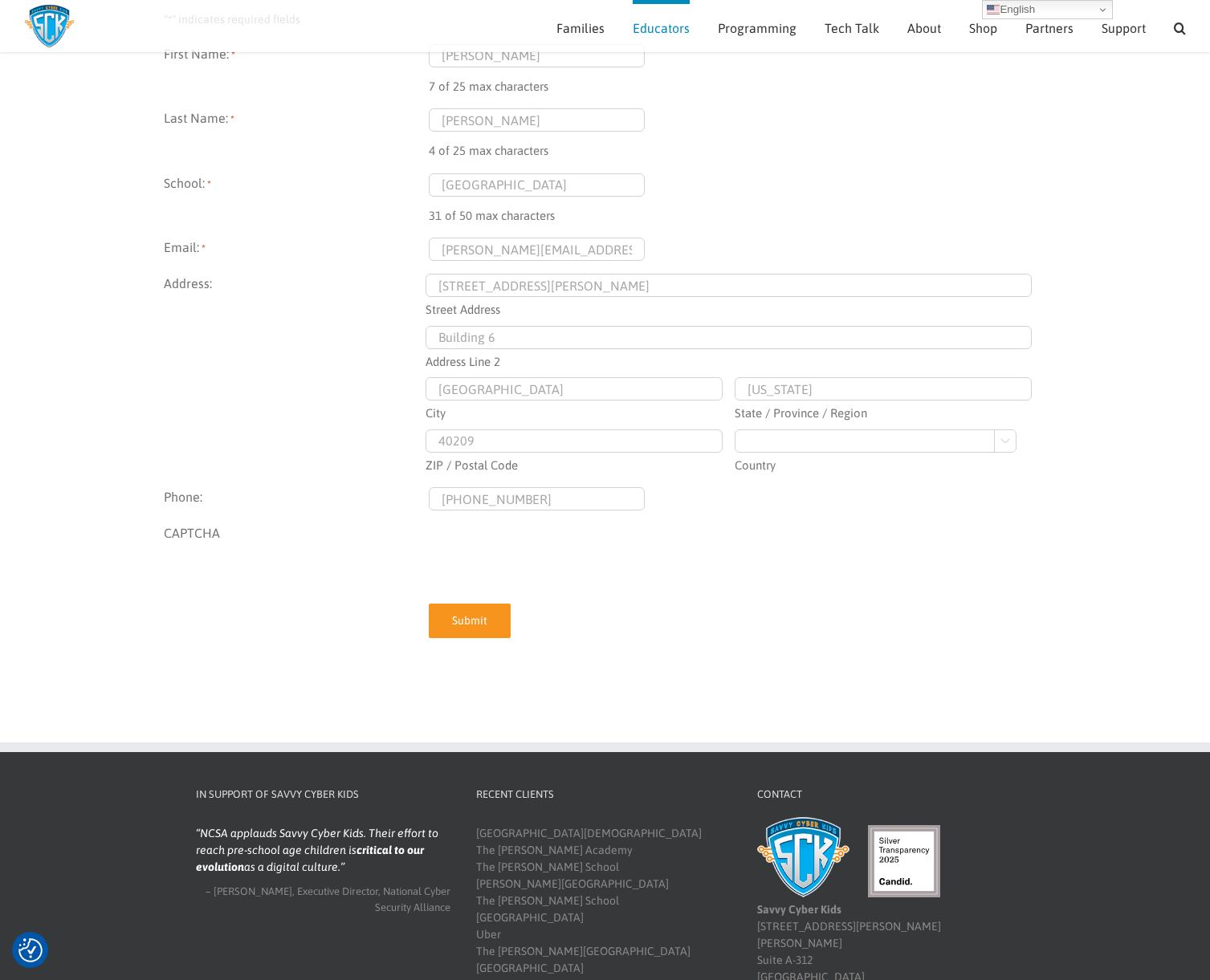
click at [481, 617] on input "Submit" at bounding box center [469, 620] width 82 height 35
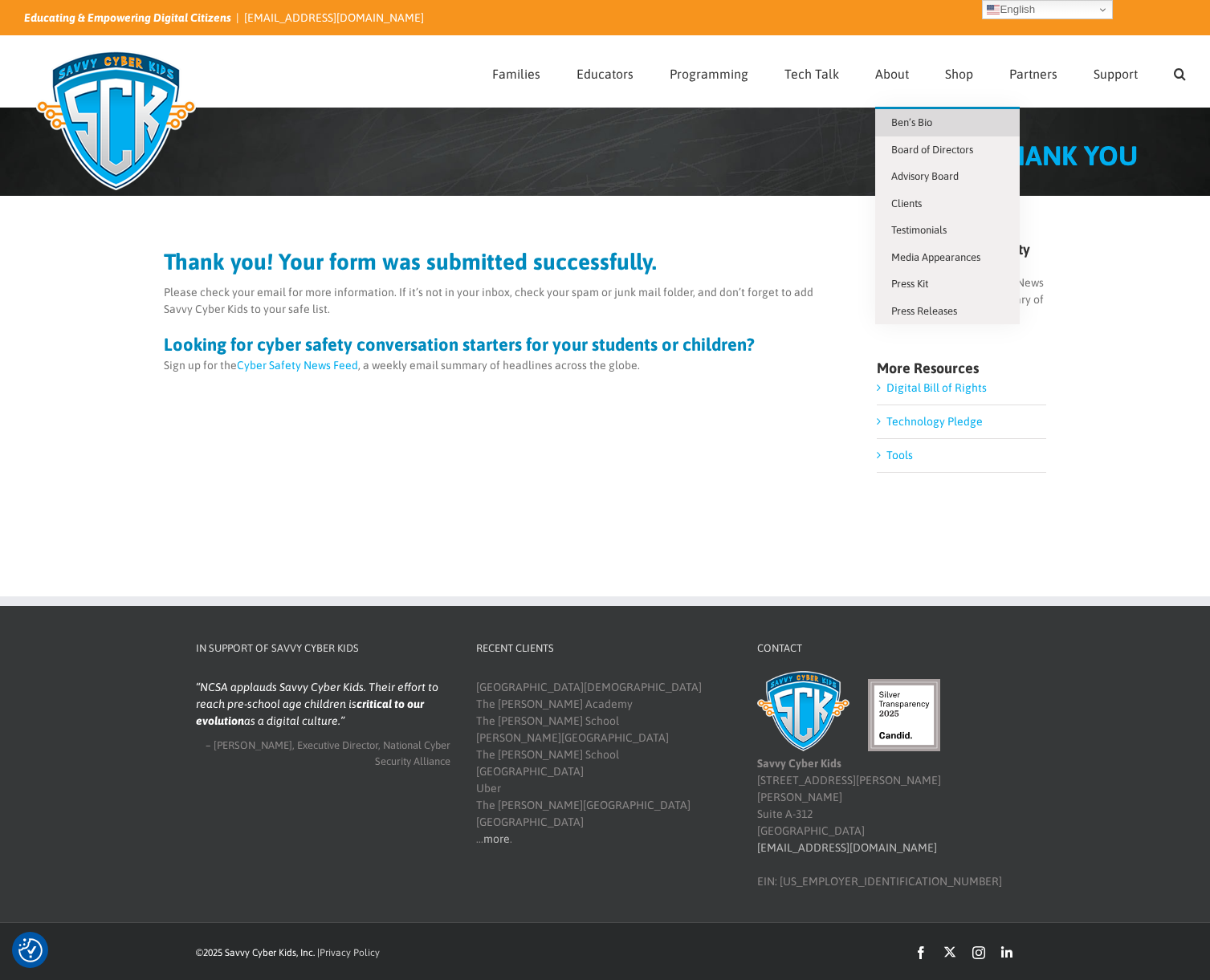
click at [922, 126] on span "Ben’s Bio" at bounding box center [911, 122] width 40 height 12
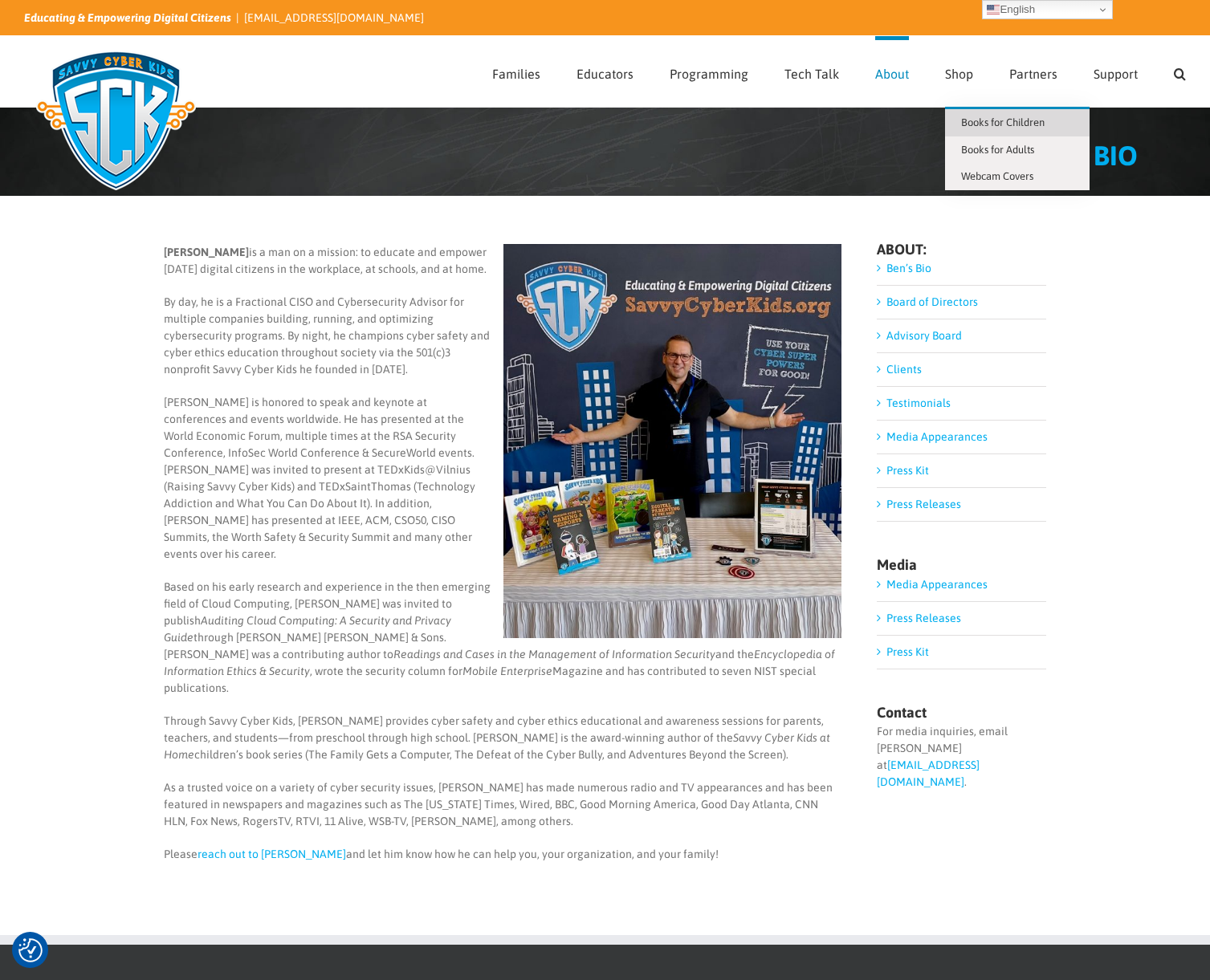
click at [984, 126] on span "Books for Children" at bounding box center [1003, 122] width 84 height 12
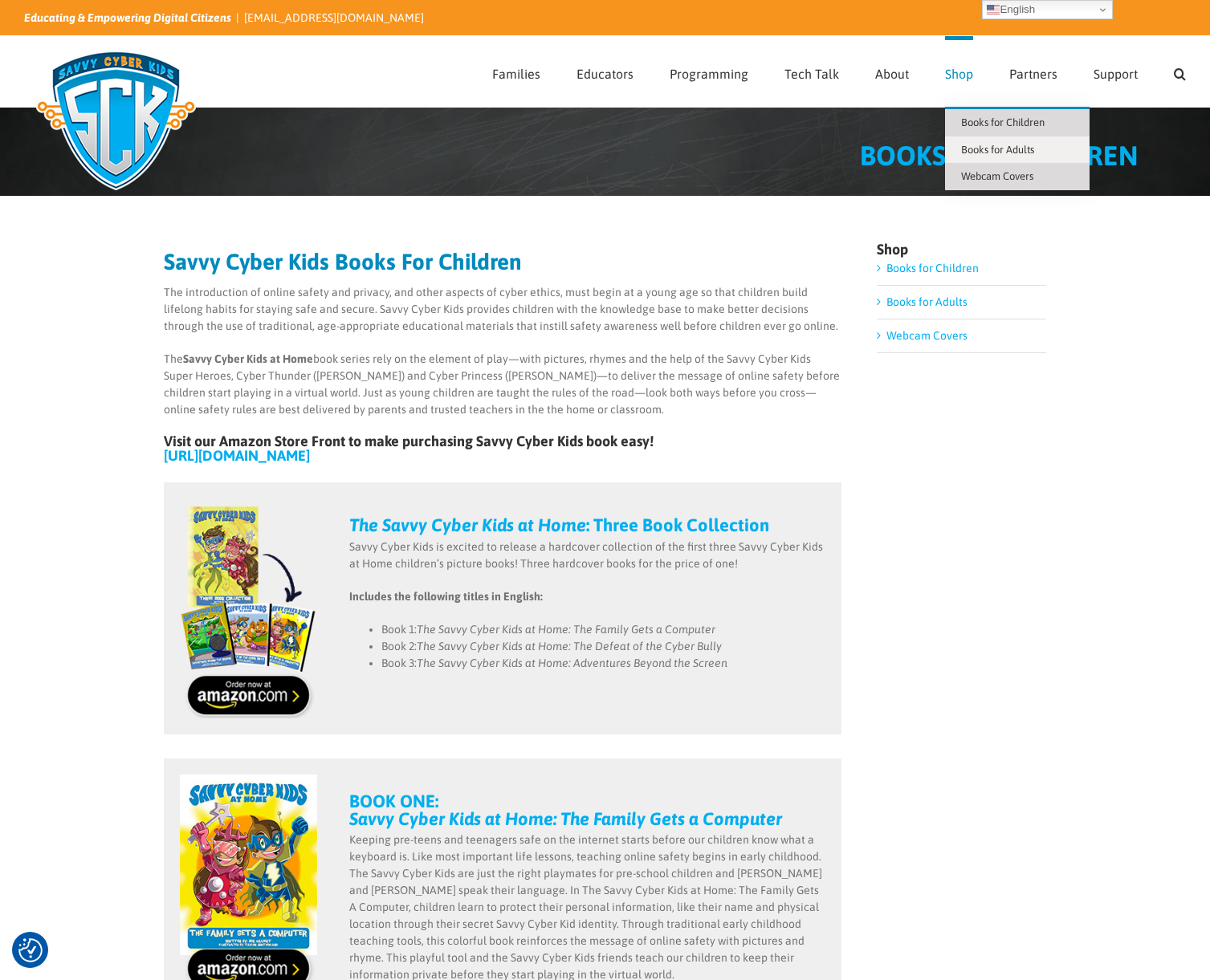
click at [1008, 175] on span "Webcam Covers" at bounding box center [997, 176] width 72 height 12
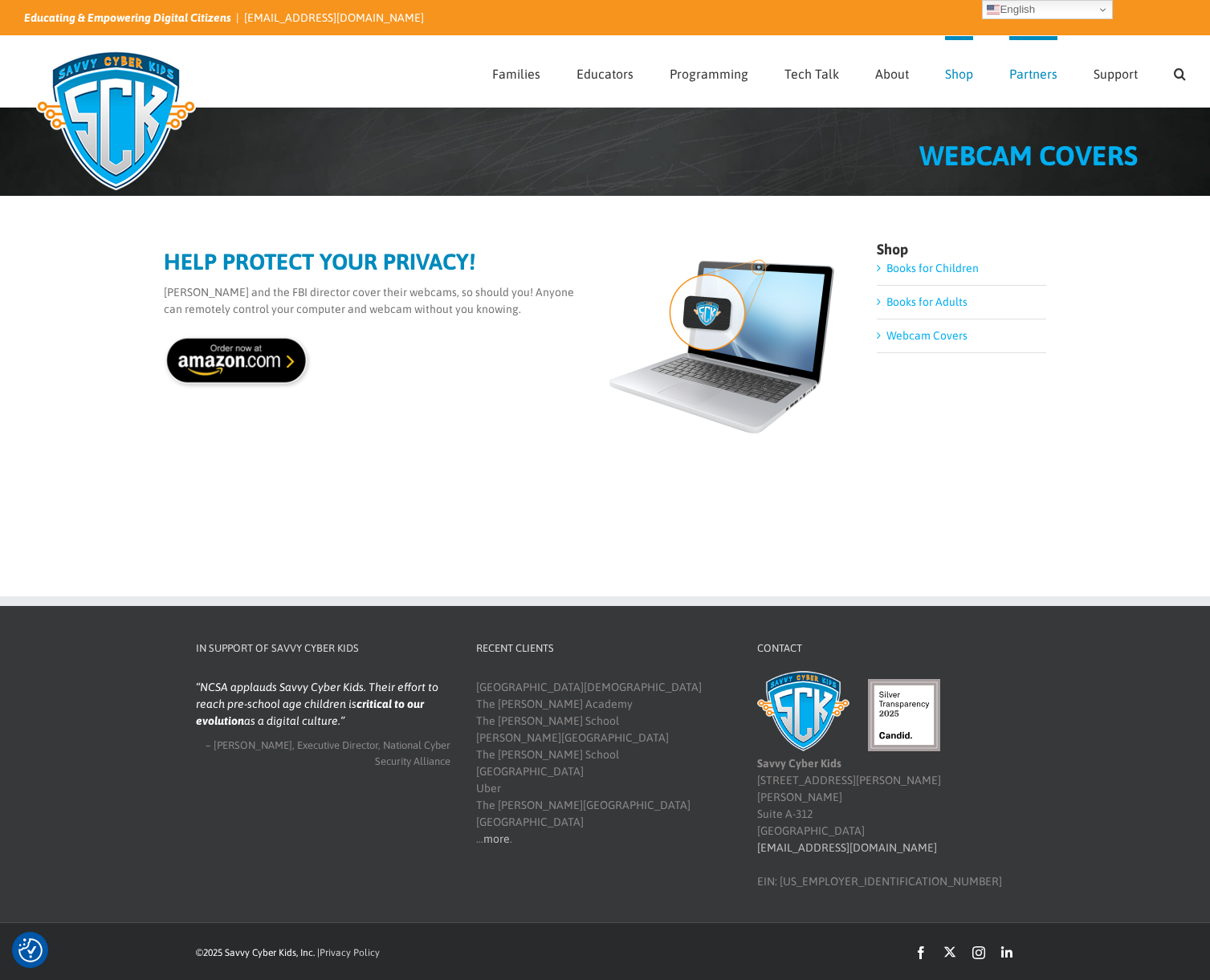
click at [1037, 69] on span "Partners" at bounding box center [1033, 73] width 48 height 13
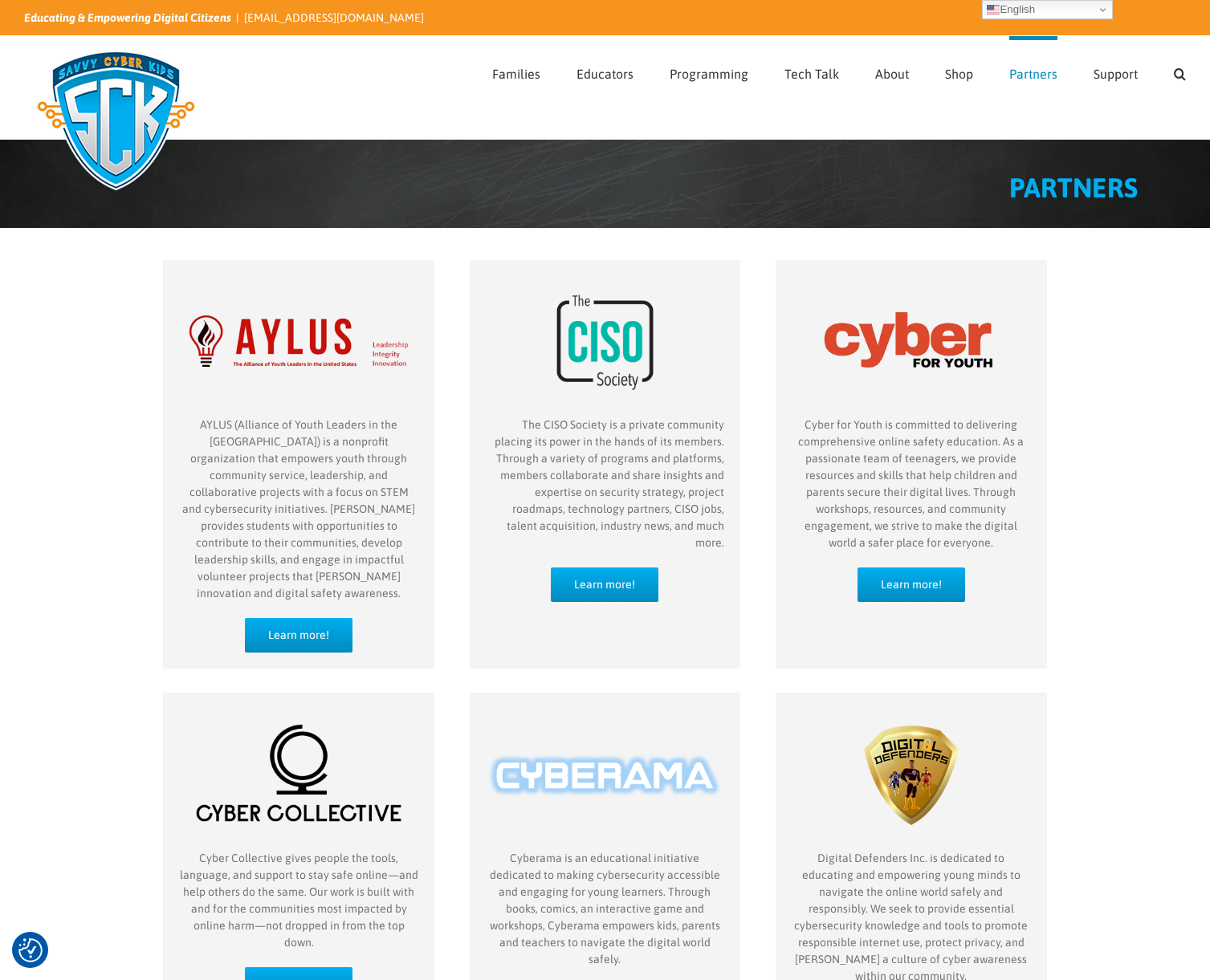
click at [130, 118] on img at bounding box center [116, 121] width 184 height 161
